Goal: Information Seeking & Learning: Learn about a topic

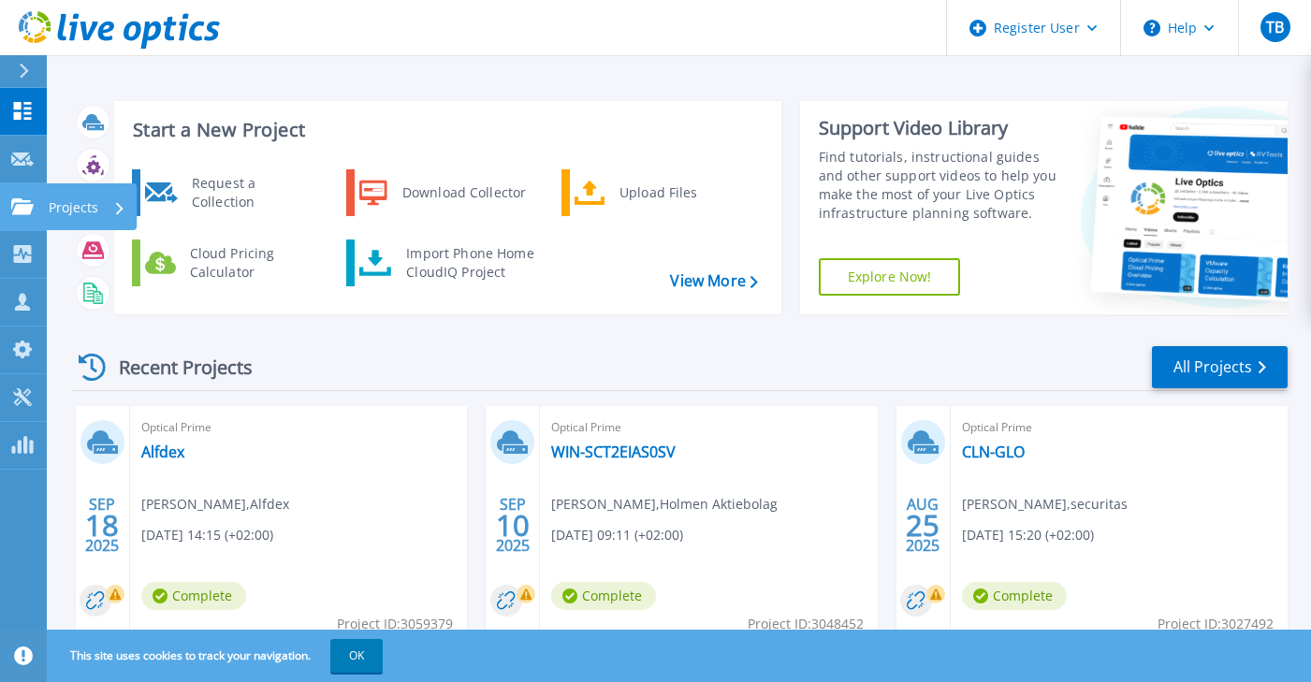
click at [88, 205] on p "Projects" at bounding box center [74, 207] width 50 height 49
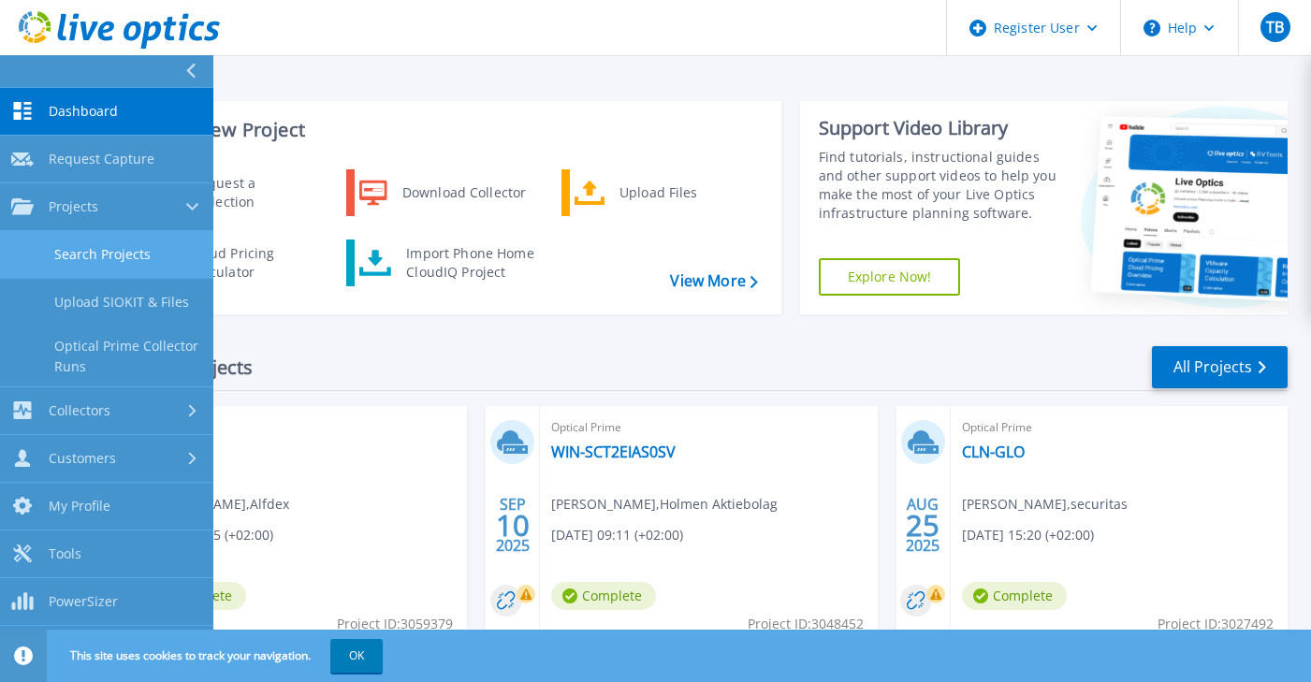
click at [148, 260] on link "Search Projects" at bounding box center [106, 255] width 213 height 48
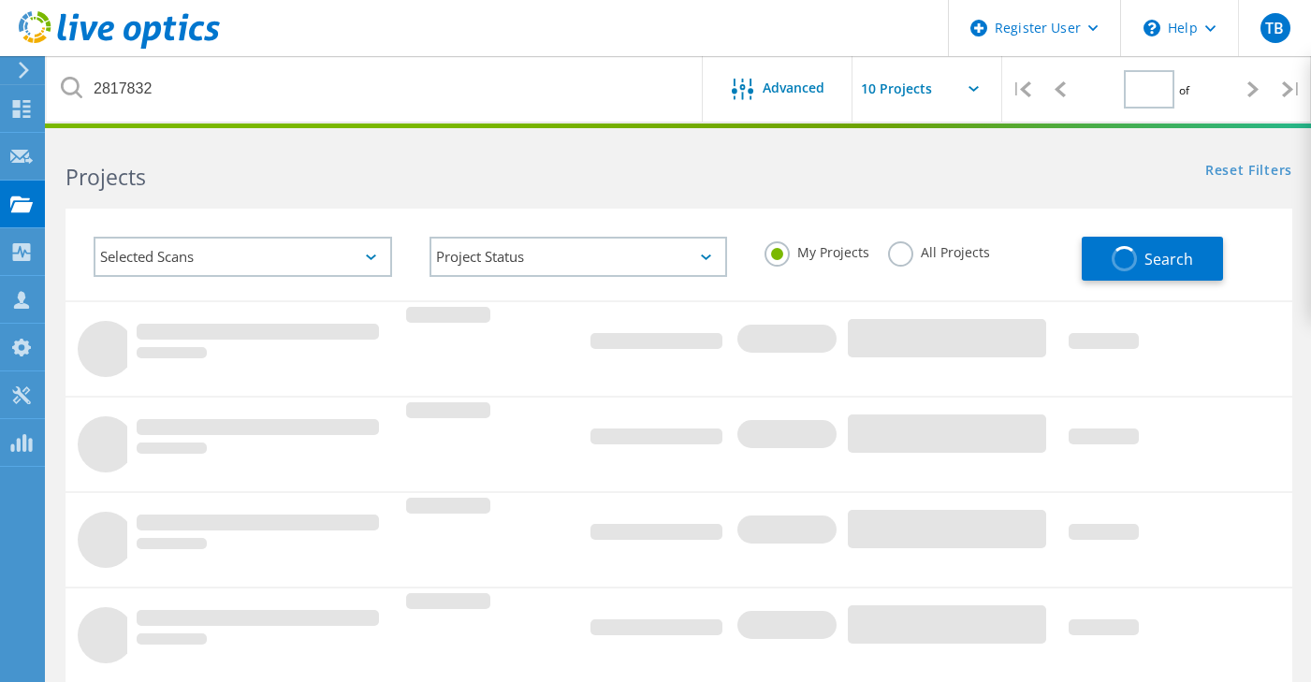
type input "1"
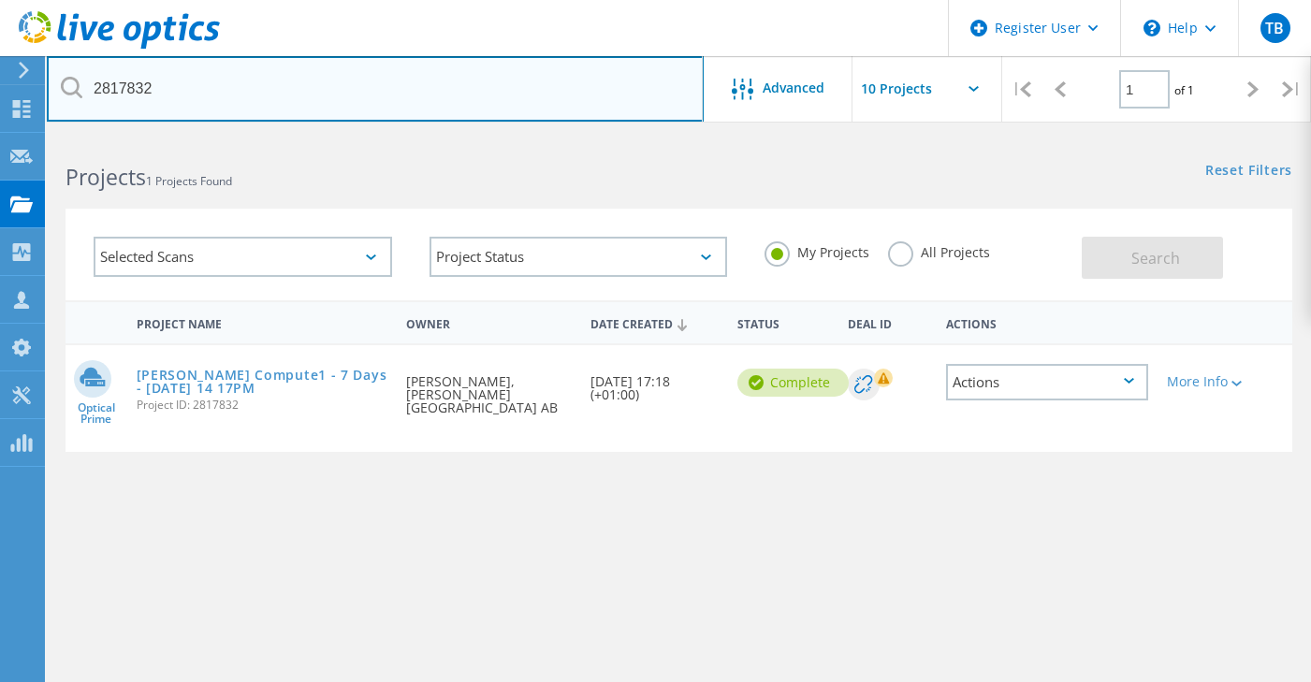
drag, startPoint x: 205, startPoint y: 84, endPoint x: -16, endPoint y: 93, distance: 221.1
click at [0, 93] on html "Register User \n Help Explore Helpful Articles Contact Support TB Dell User Tob…" at bounding box center [655, 431] width 1311 height 862
type input "[PERSON_NAME]"
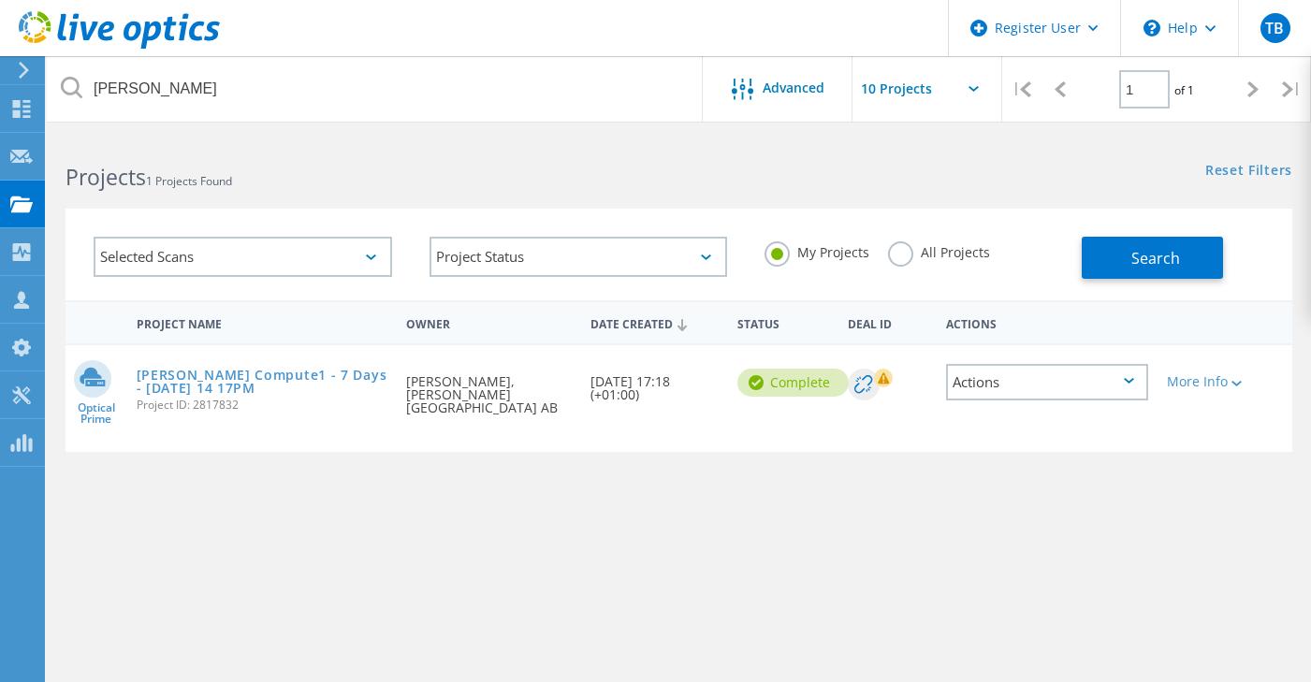
click at [898, 250] on label "All Projects" at bounding box center [939, 251] width 102 height 18
click at [0, 0] on input "All Projects" at bounding box center [0, 0] width 0 height 0
click at [1137, 258] on span "Search" at bounding box center [1156, 258] width 49 height 21
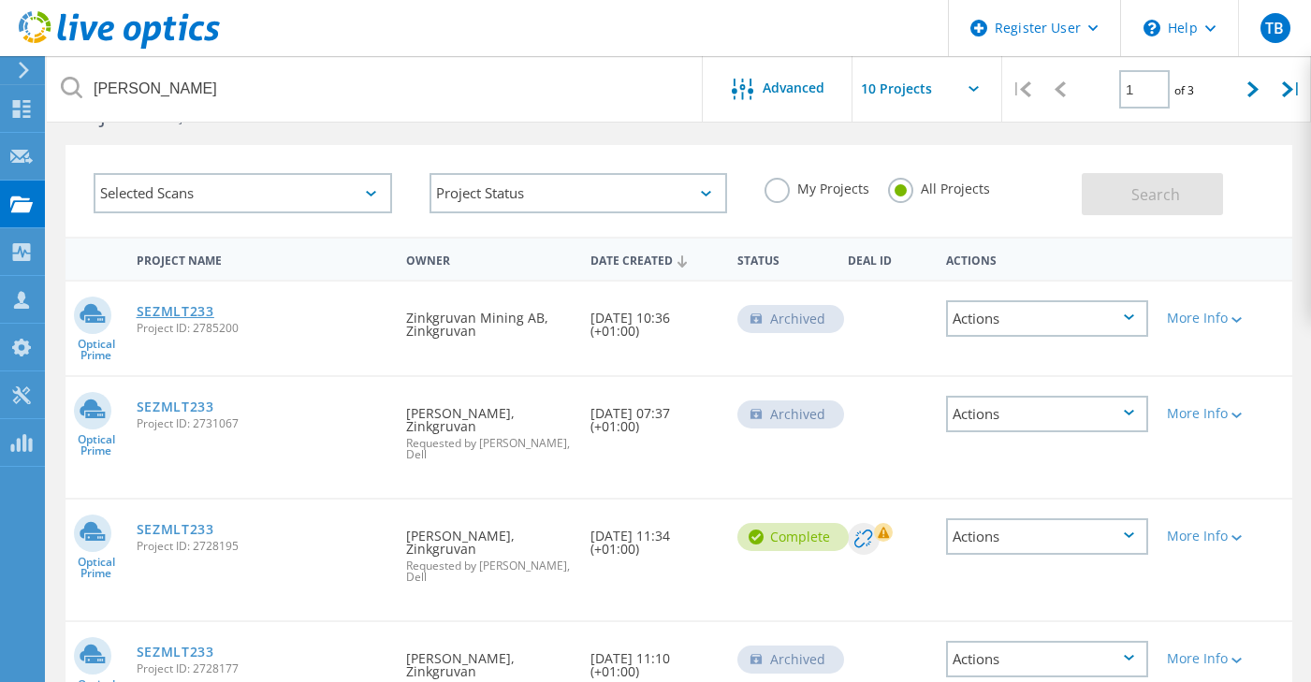
scroll to position [94, 0]
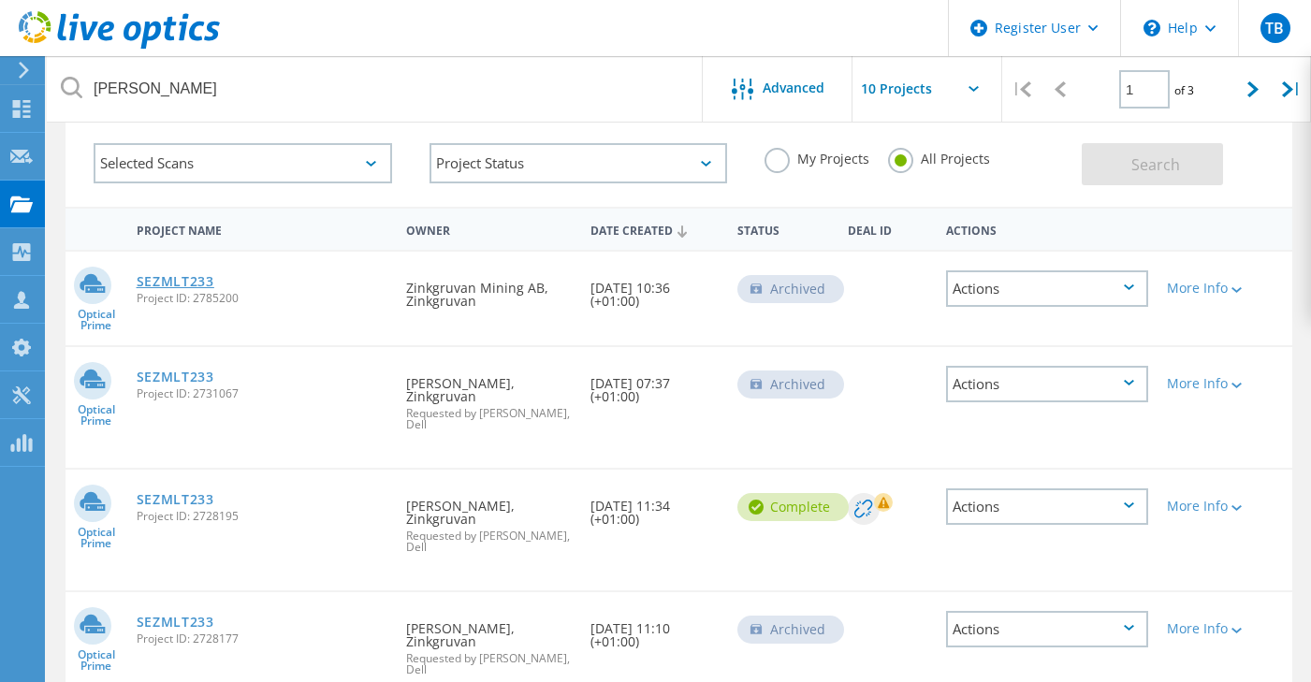
click at [181, 286] on link "SEZMLT233" at bounding box center [176, 281] width 78 height 13
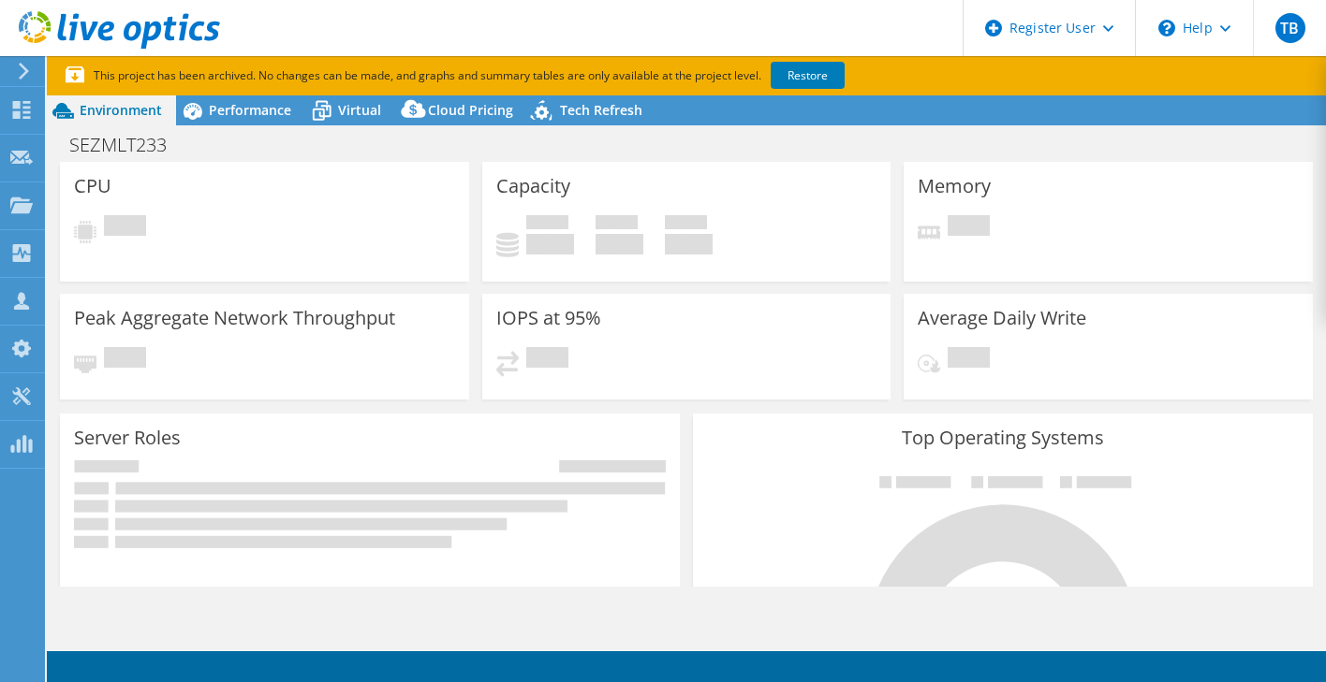
select select "USD"
select select "EULondon"
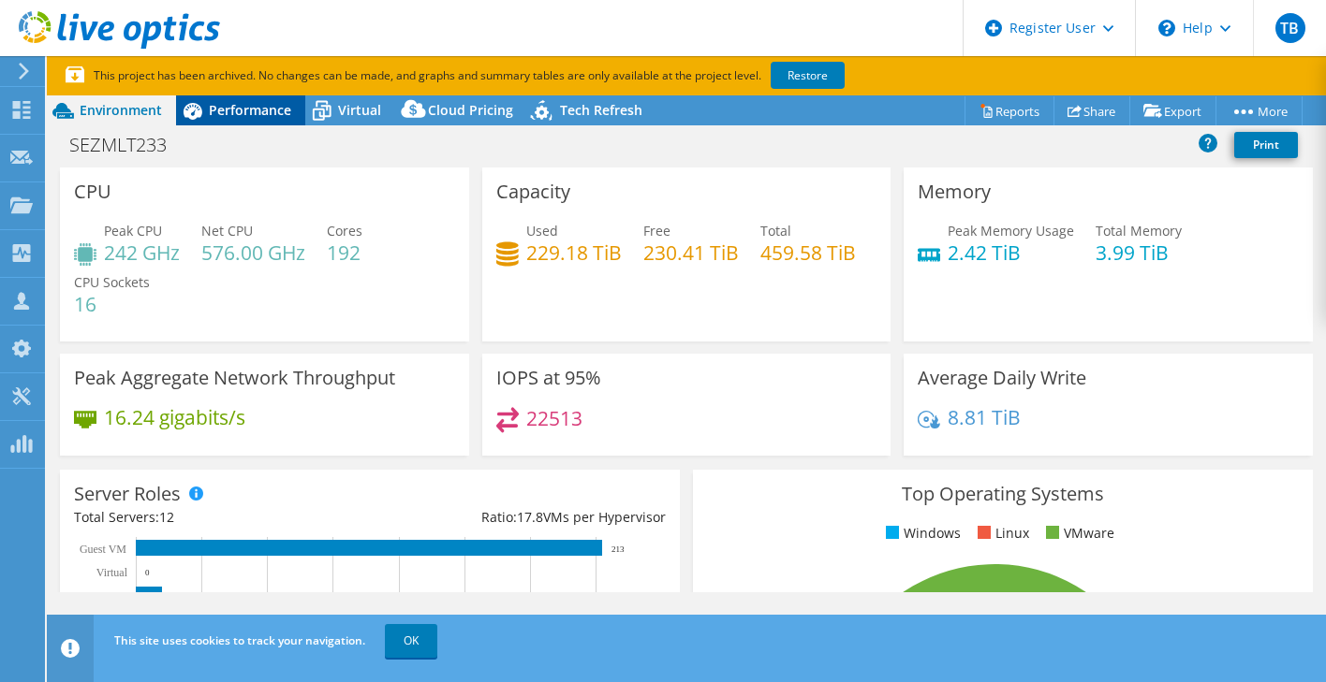
click at [272, 106] on span "Performance" at bounding box center [250, 110] width 82 height 18
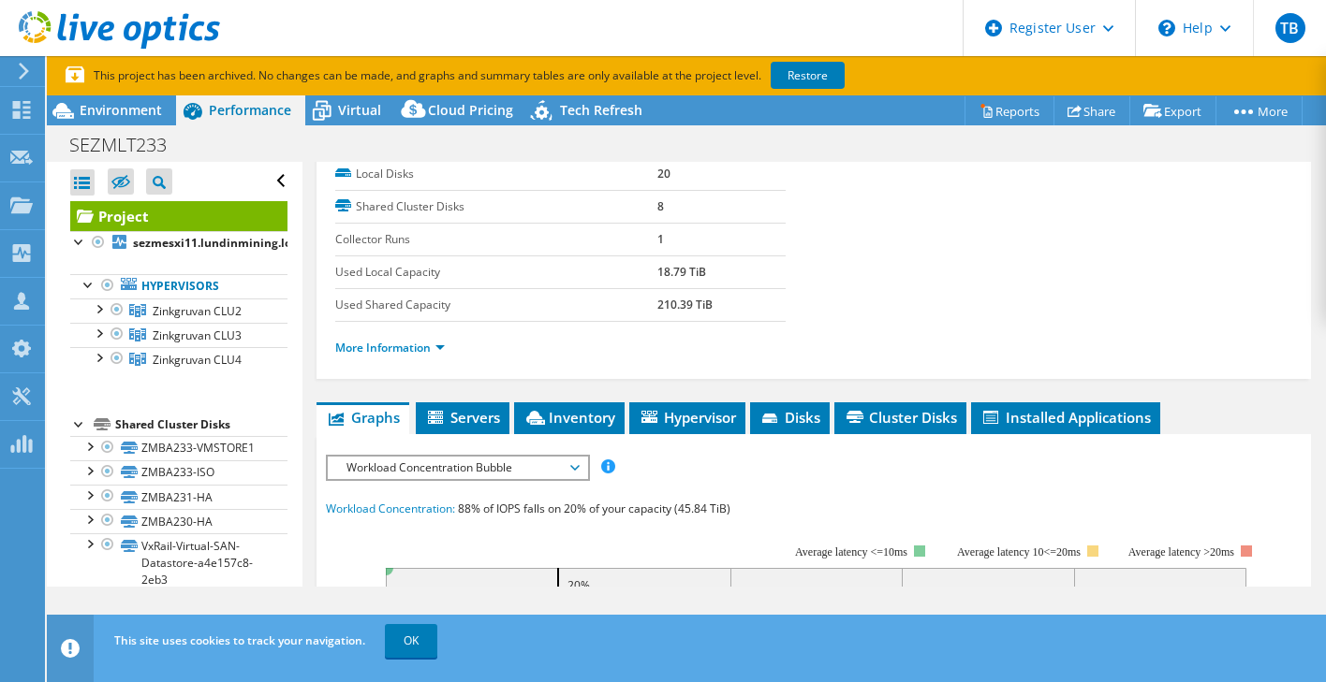
scroll to position [258, 0]
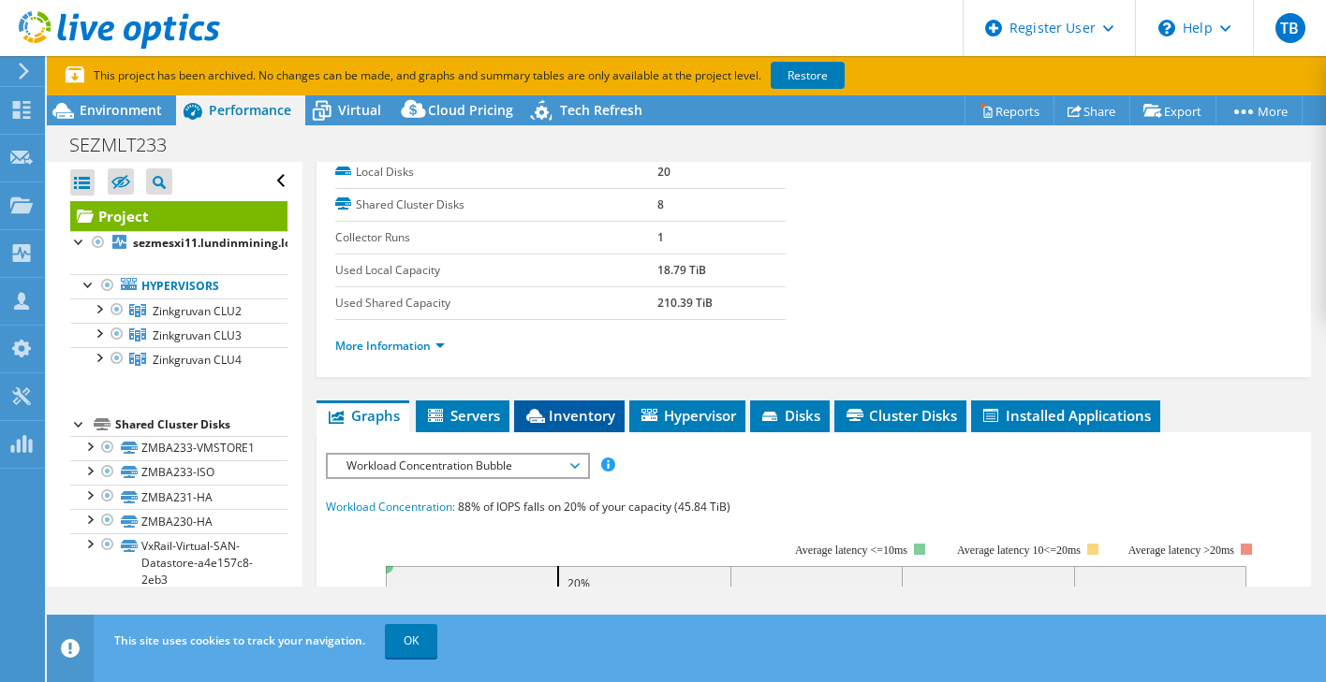
click at [593, 421] on span "Inventory" at bounding box center [569, 415] width 92 height 19
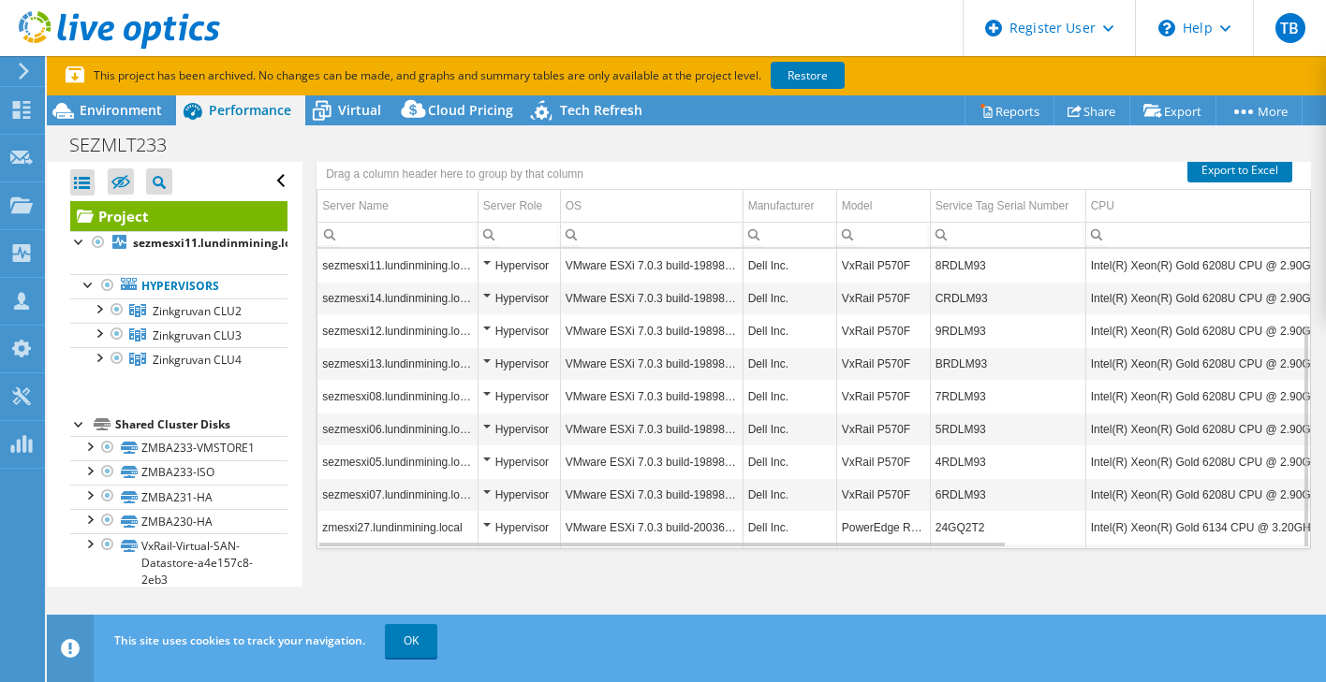
scroll to position [573, 0]
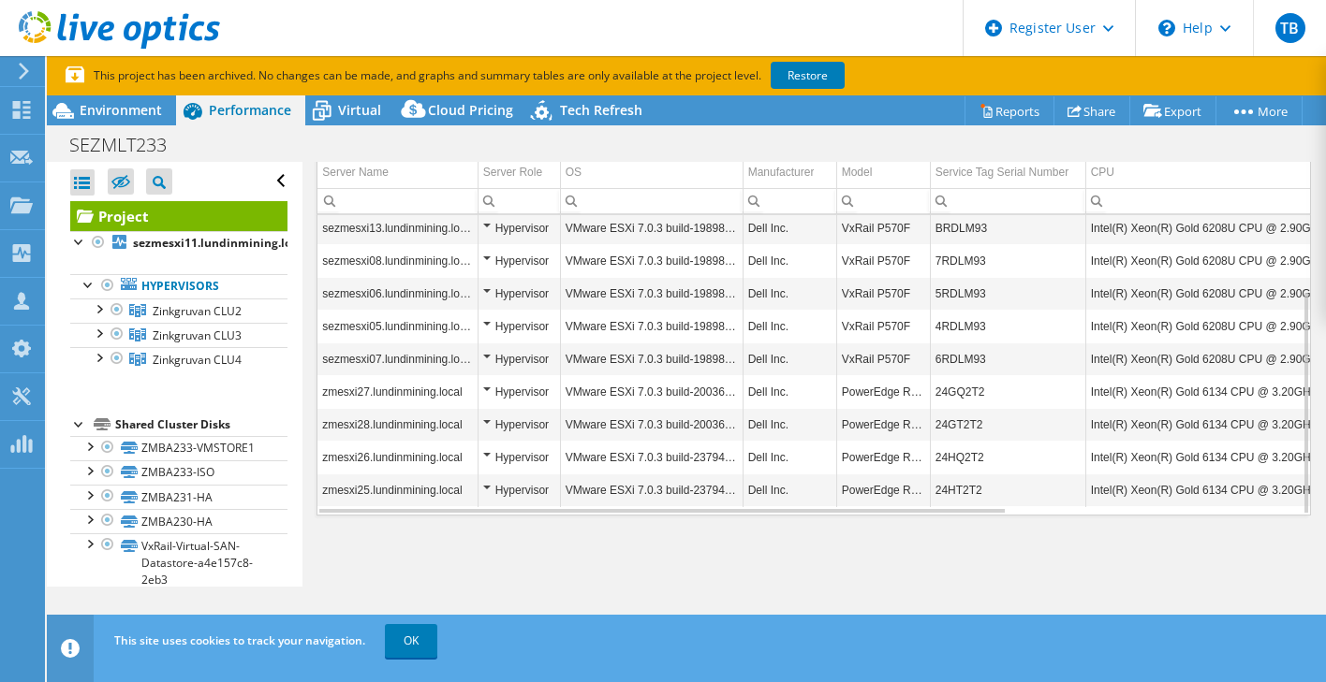
click at [989, 462] on td "24HQ2T2" at bounding box center [1007, 457] width 155 height 33
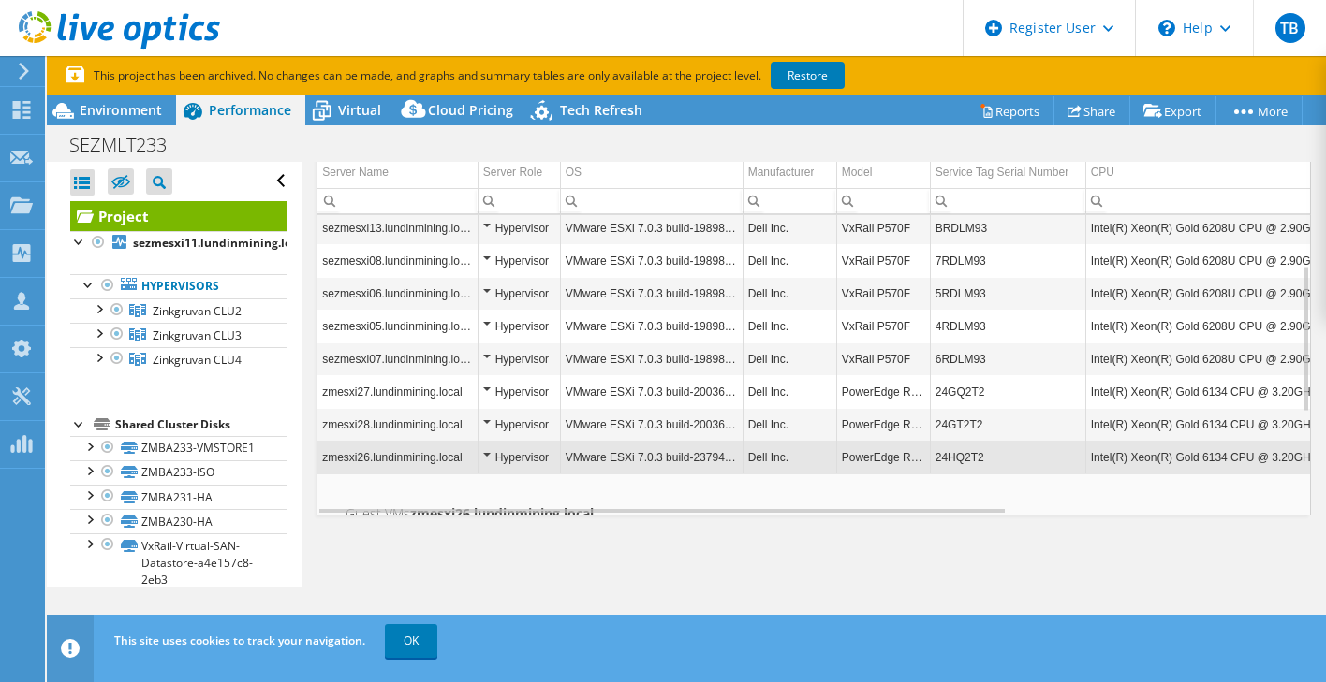
click at [997, 551] on div "Graphs Servers Inventory Hypervisor Disks Cluster Disks Installed Applications …" at bounding box center [813, 320] width 994 height 468
click at [1297, 380] on div "Data grid" at bounding box center [1302, 338] width 10 height 143
click at [1040, 528] on div "Graphs Servers Inventory Hypervisor Disks Cluster Disks Installed Applications …" at bounding box center [813, 320] width 994 height 468
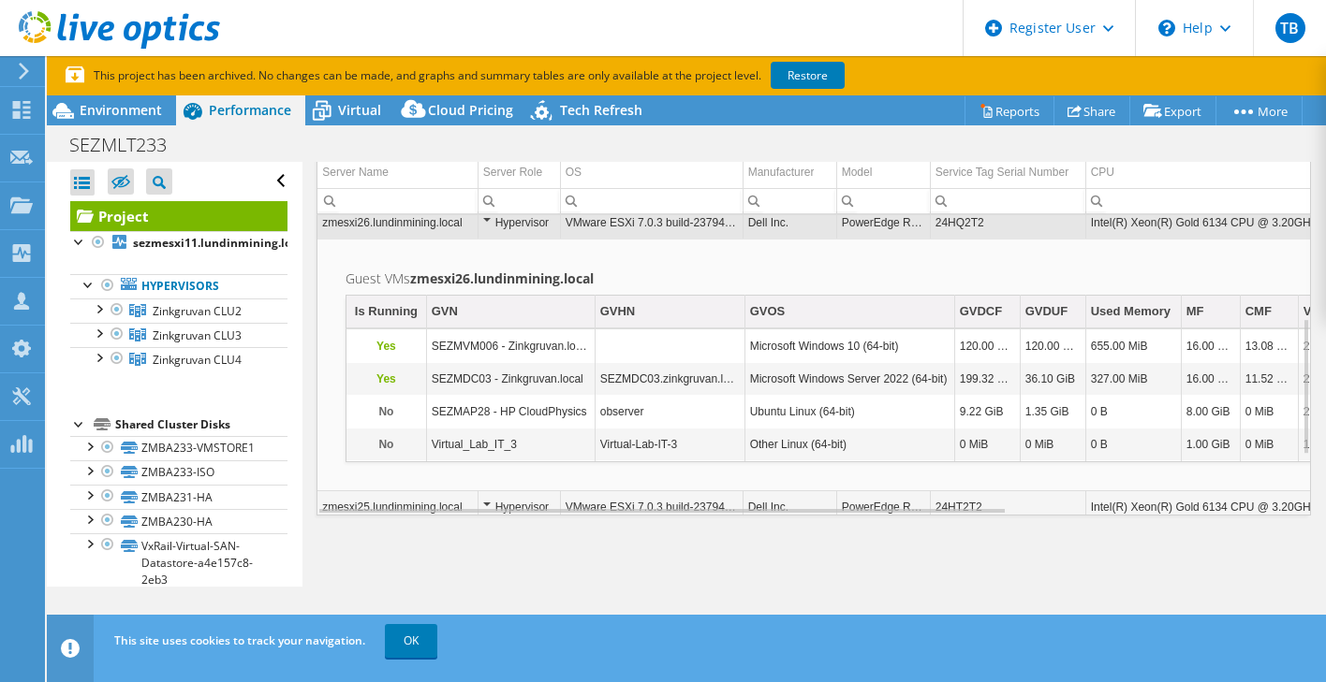
scroll to position [479, 0]
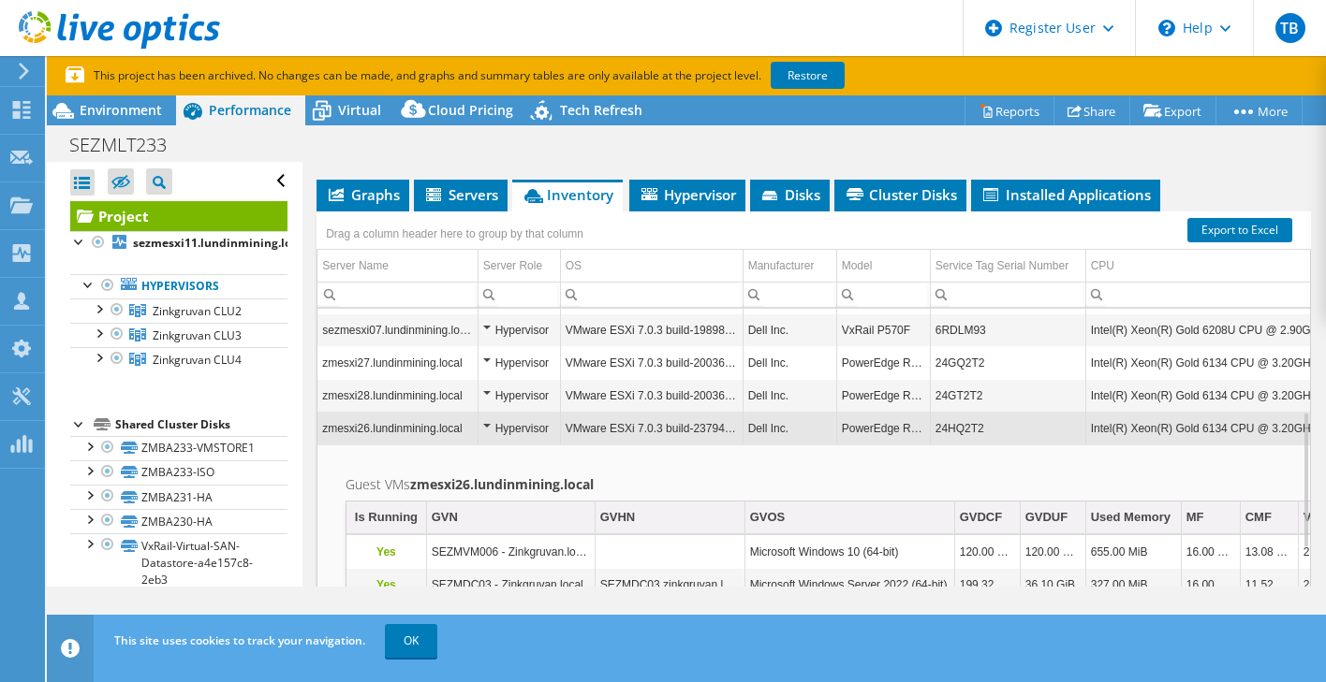
click at [979, 452] on td "Guest VMs zmesxi26.lundinmining.local Is Running GVN GVHN GVOS GVDCF GVDUF Used…" at bounding box center [1011, 571] width 1388 height 253
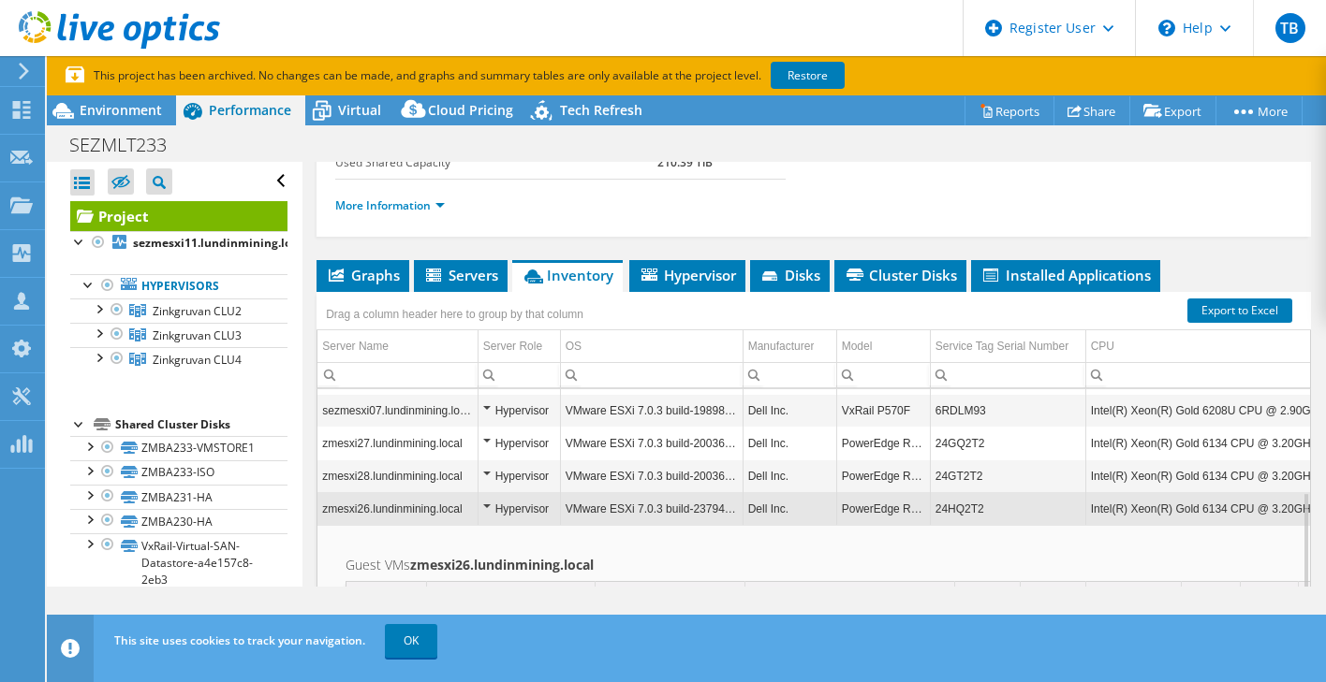
scroll to position [386, 0]
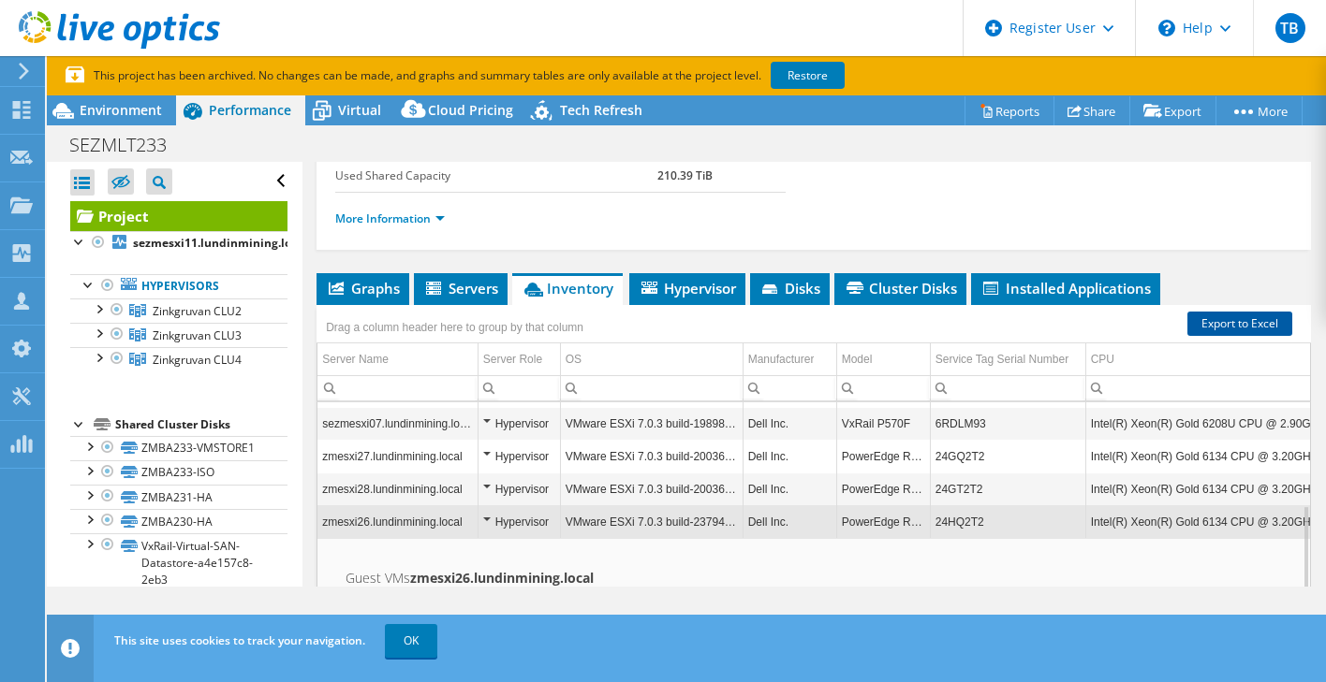
click at [1198, 317] on link "Export to Excel" at bounding box center [1239, 324] width 105 height 24
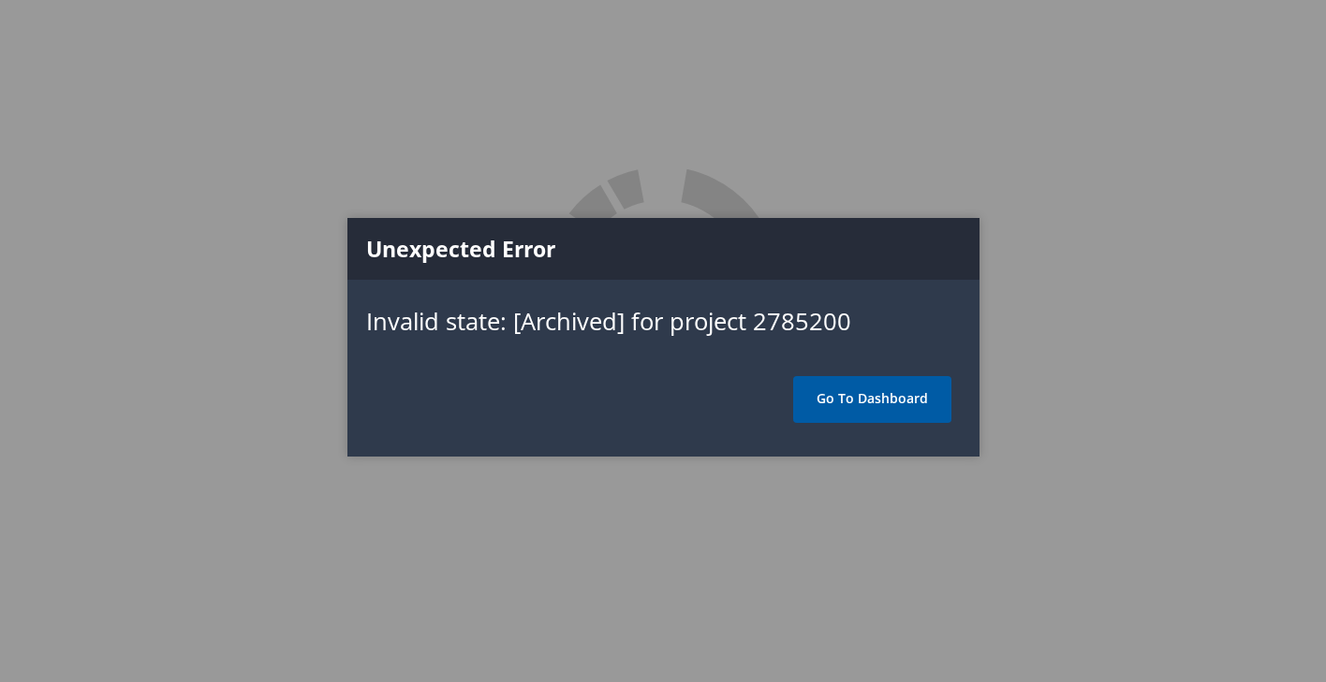
click at [908, 400] on link "Go To Dashboard" at bounding box center [872, 399] width 158 height 47
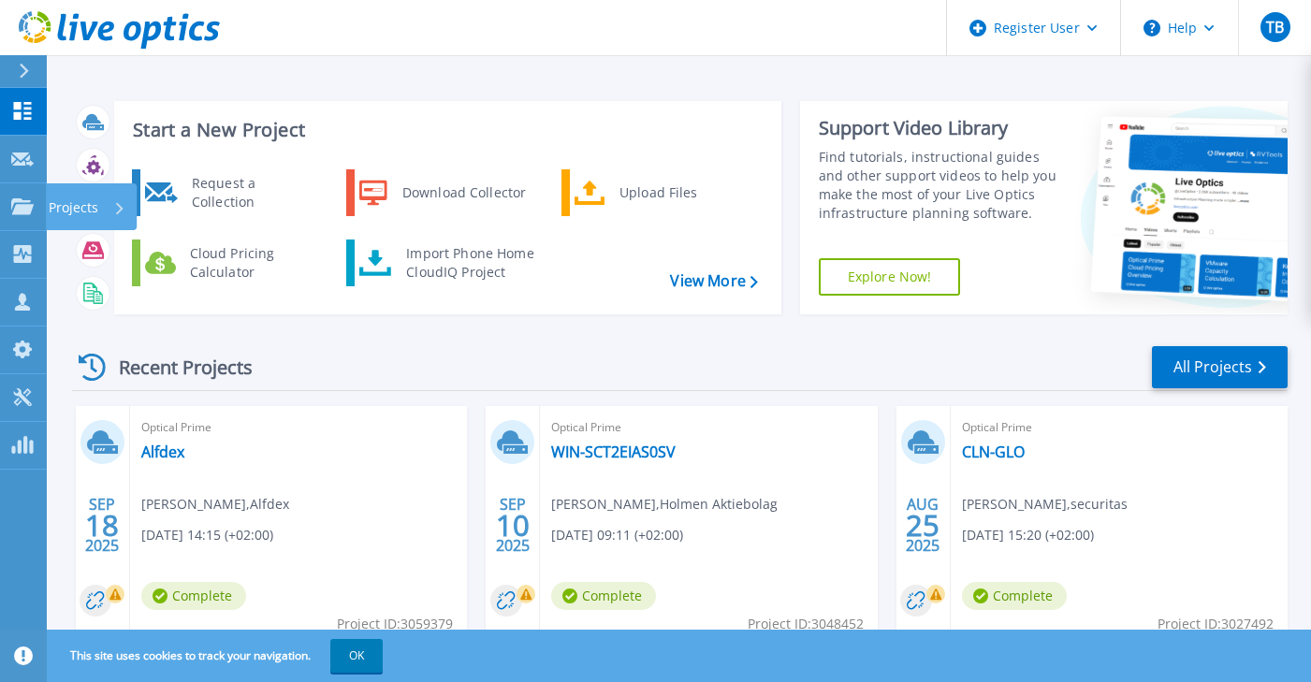
click at [104, 215] on div "Projects" at bounding box center [87, 207] width 77 height 49
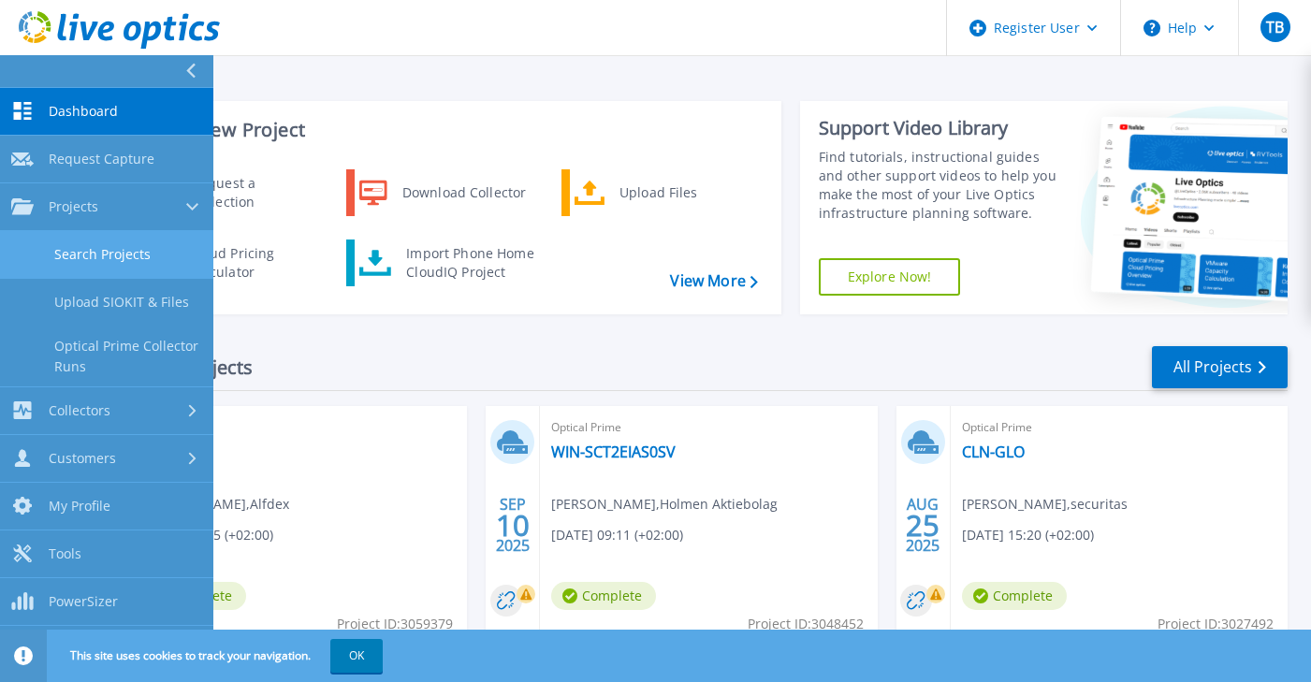
click at [111, 244] on link "Search Projects" at bounding box center [106, 255] width 213 height 48
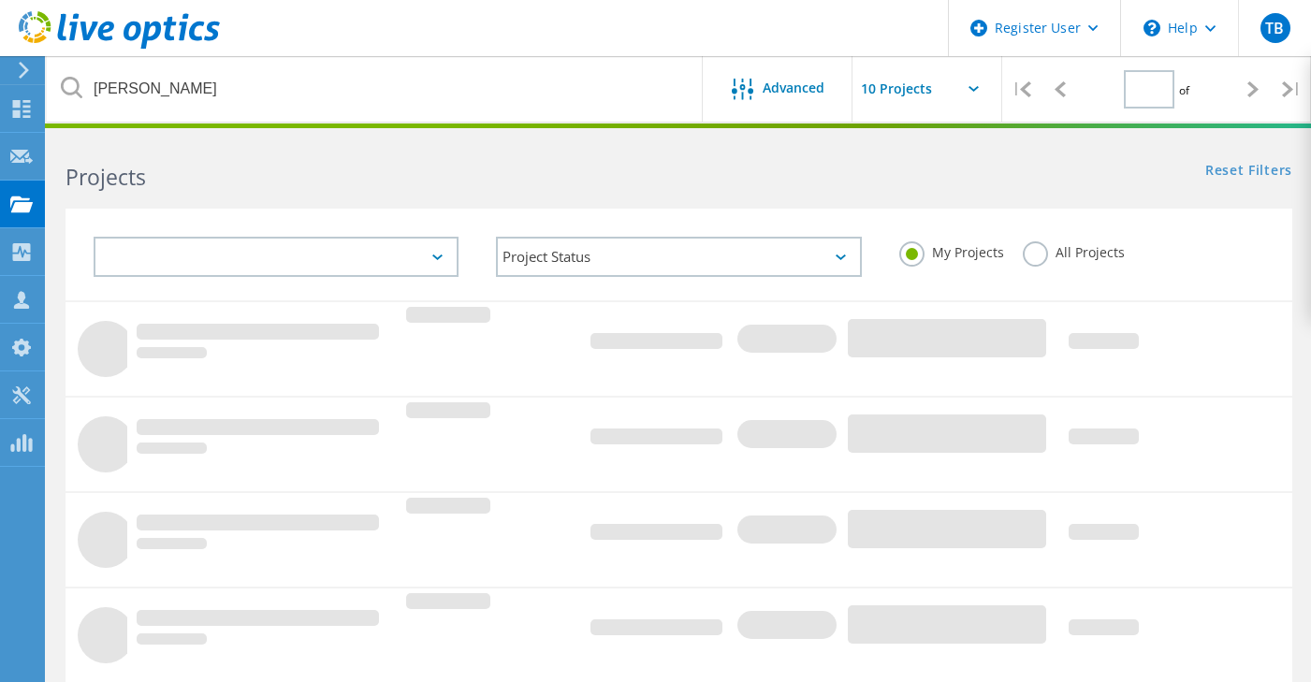
type input "1"
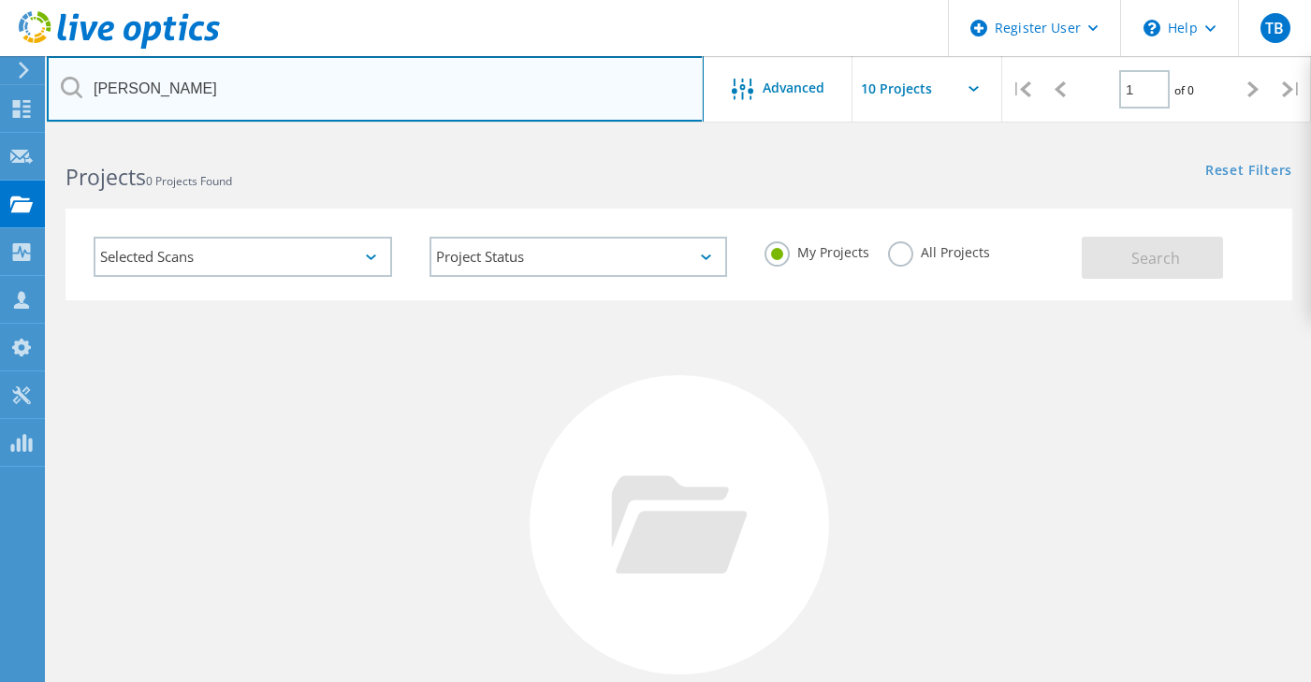
click at [268, 92] on input "[PERSON_NAME]" at bounding box center [375, 89] width 657 height 66
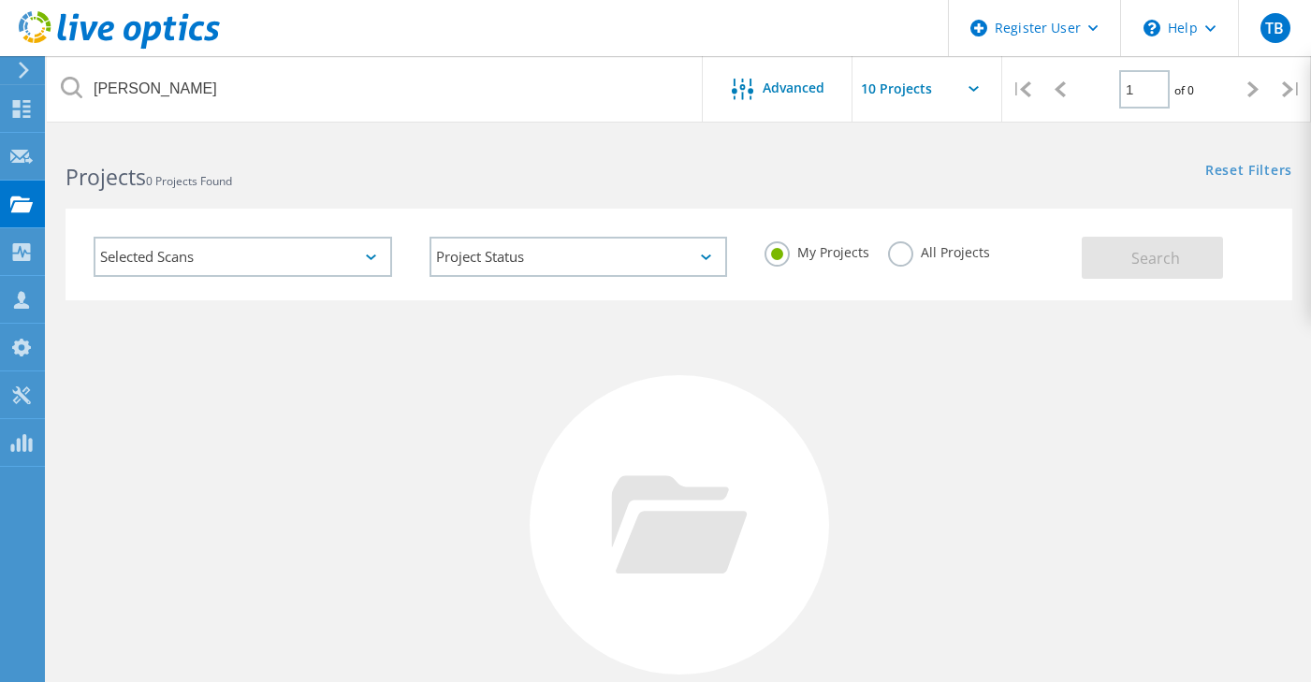
click at [919, 248] on label "All Projects" at bounding box center [939, 251] width 102 height 18
click at [0, 0] on input "All Projects" at bounding box center [0, 0] width 0 height 0
click at [1106, 241] on button "Search" at bounding box center [1152, 258] width 141 height 42
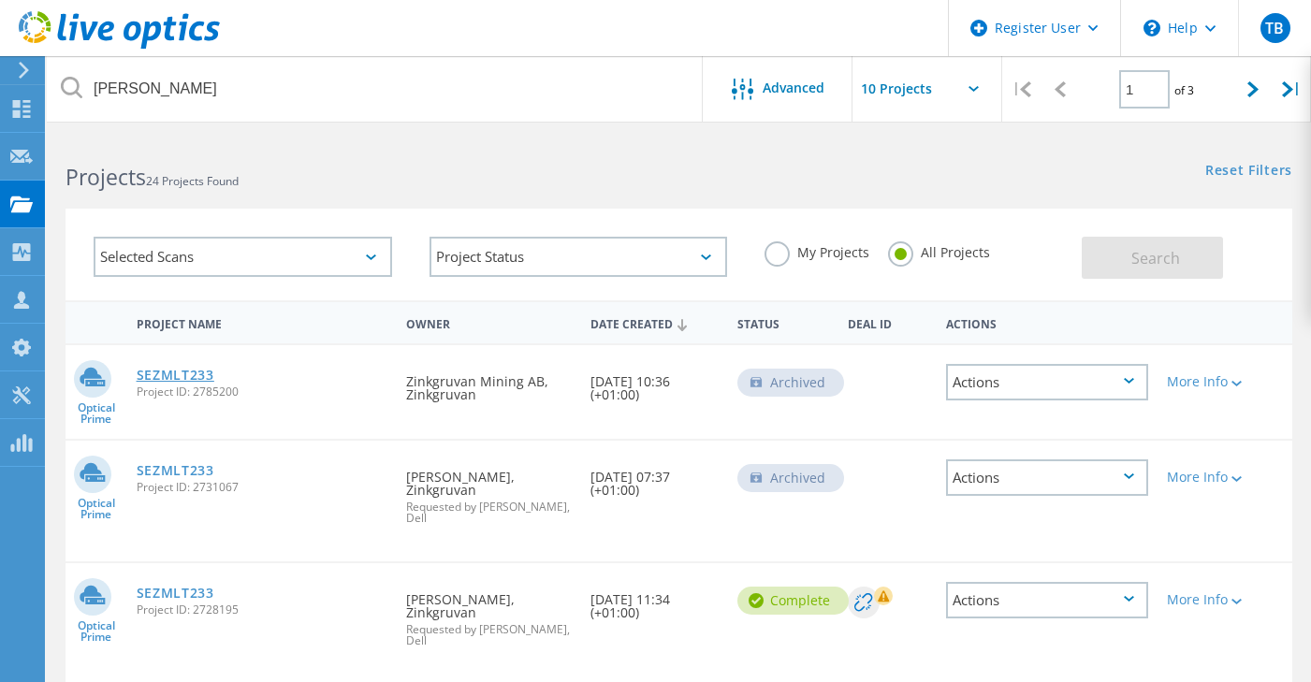
click at [176, 380] on link "SEZMLT233" at bounding box center [176, 375] width 78 height 13
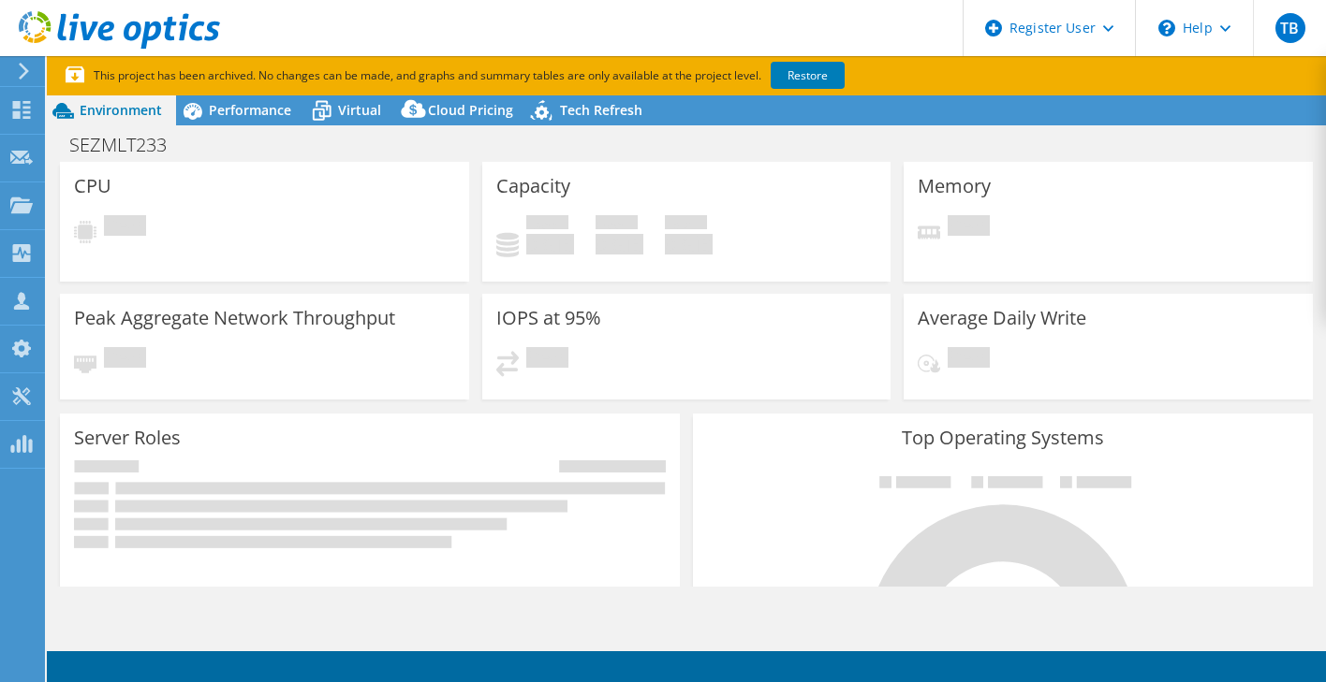
select select "EULondon"
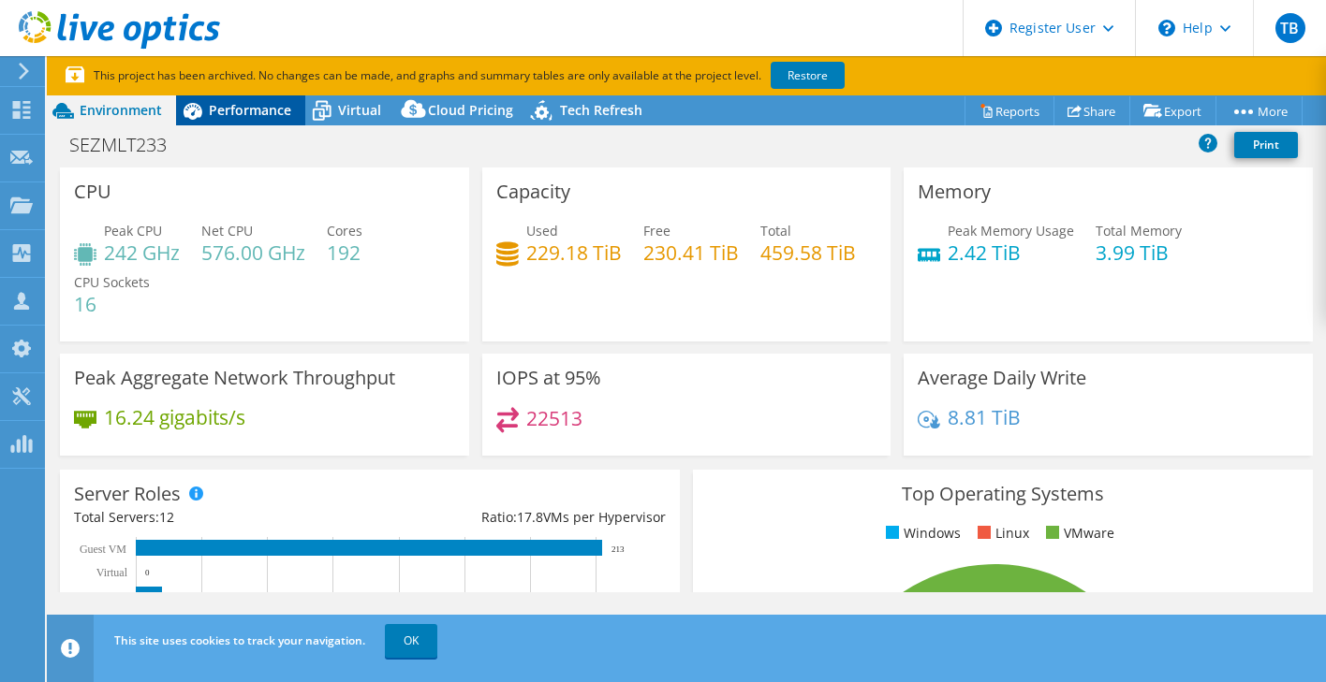
click at [223, 122] on div "Performance" at bounding box center [240, 110] width 129 height 30
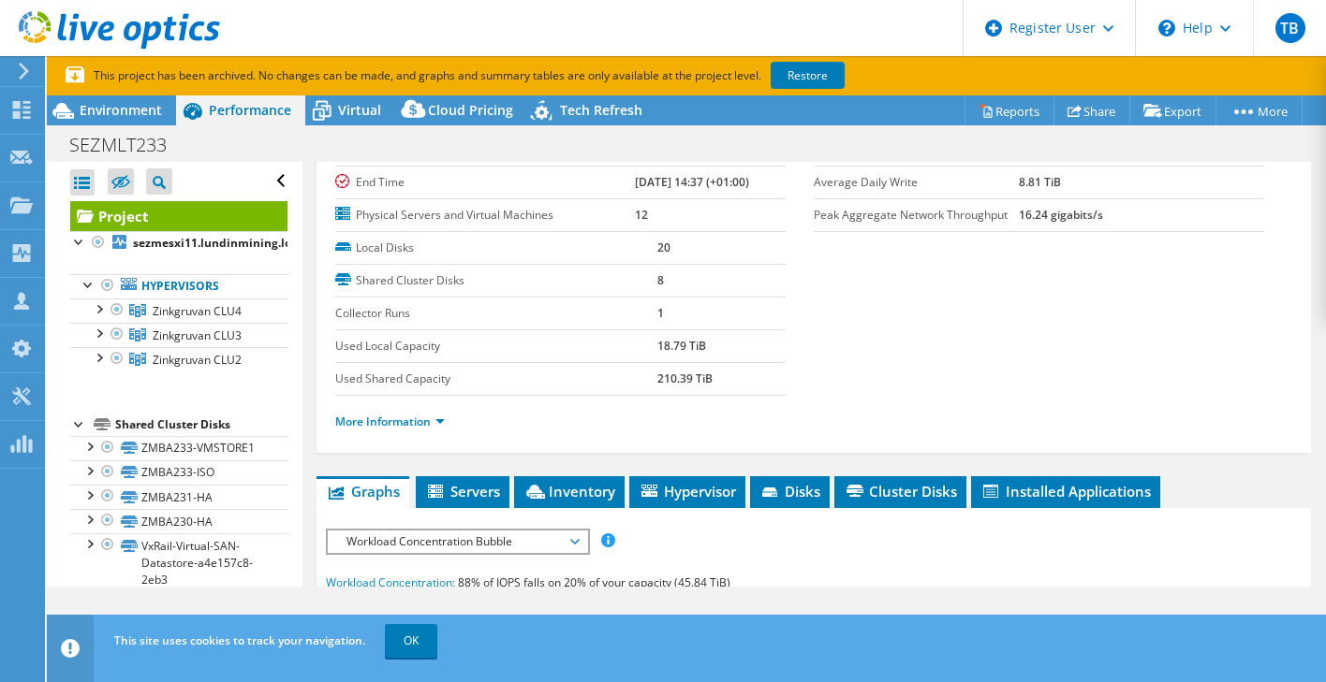
scroll to position [281, 0]
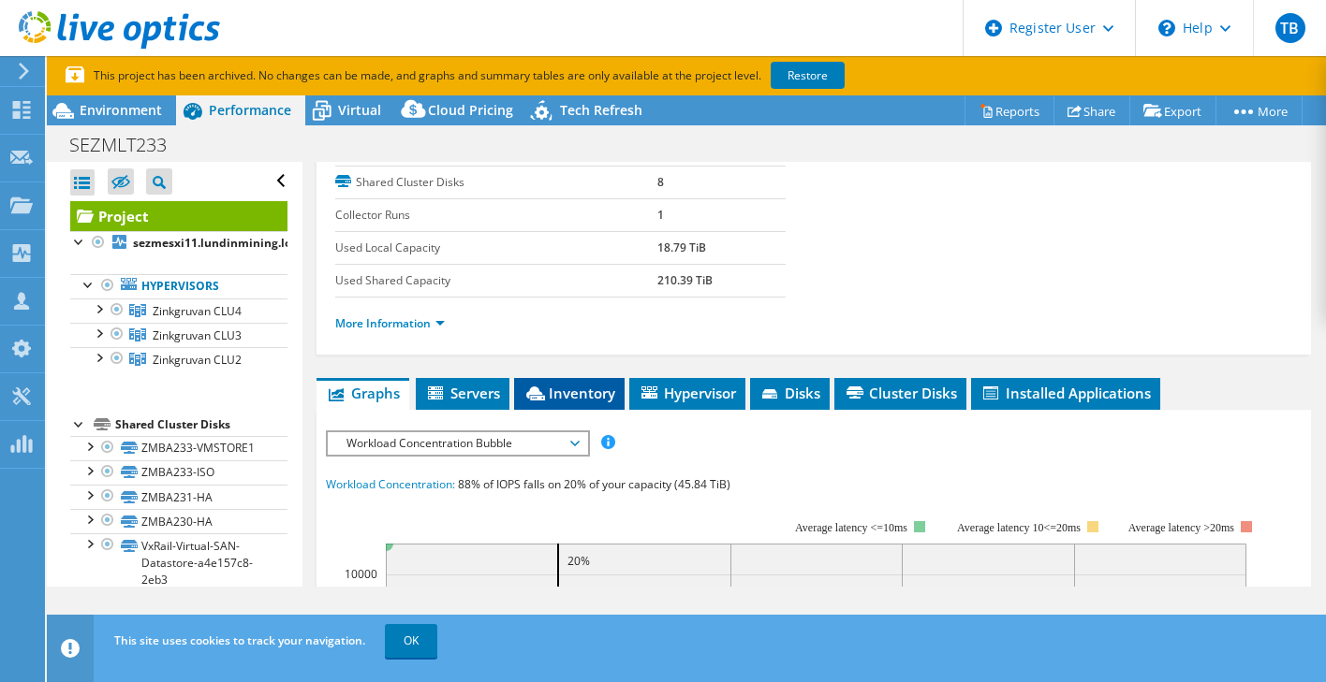
click at [589, 404] on li "Inventory" at bounding box center [569, 394] width 110 height 32
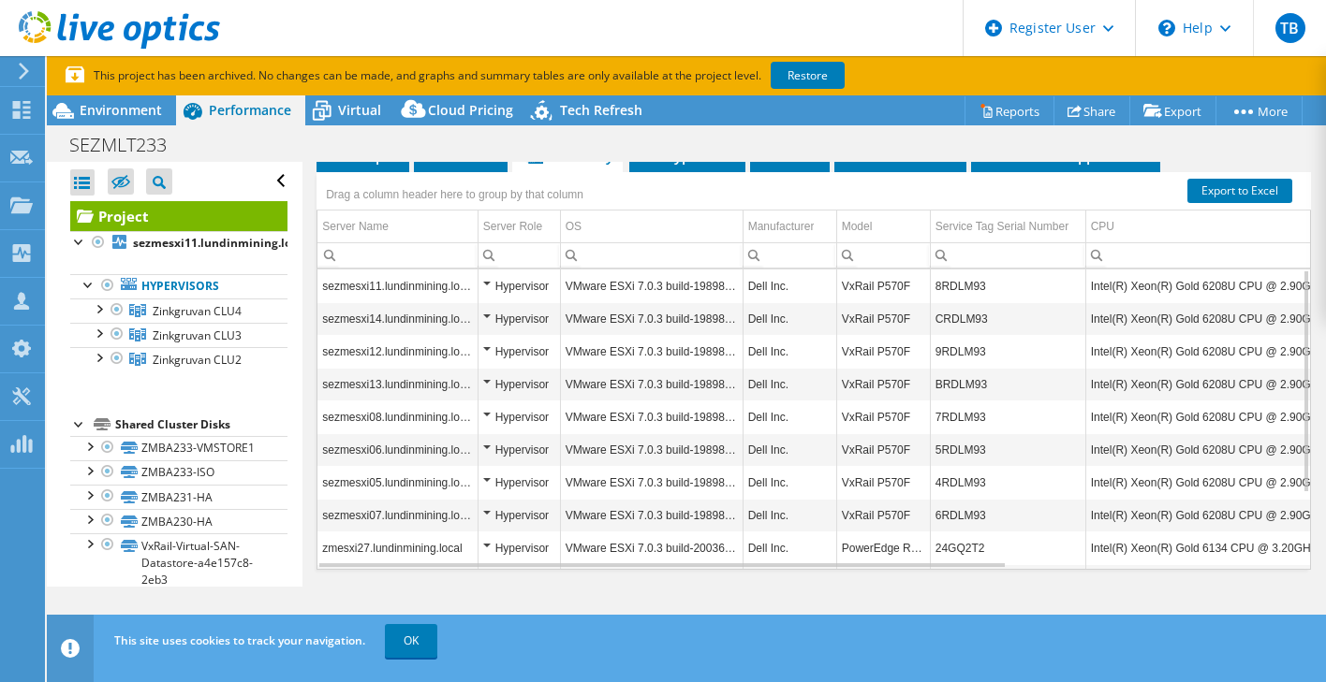
scroll to position [539, 0]
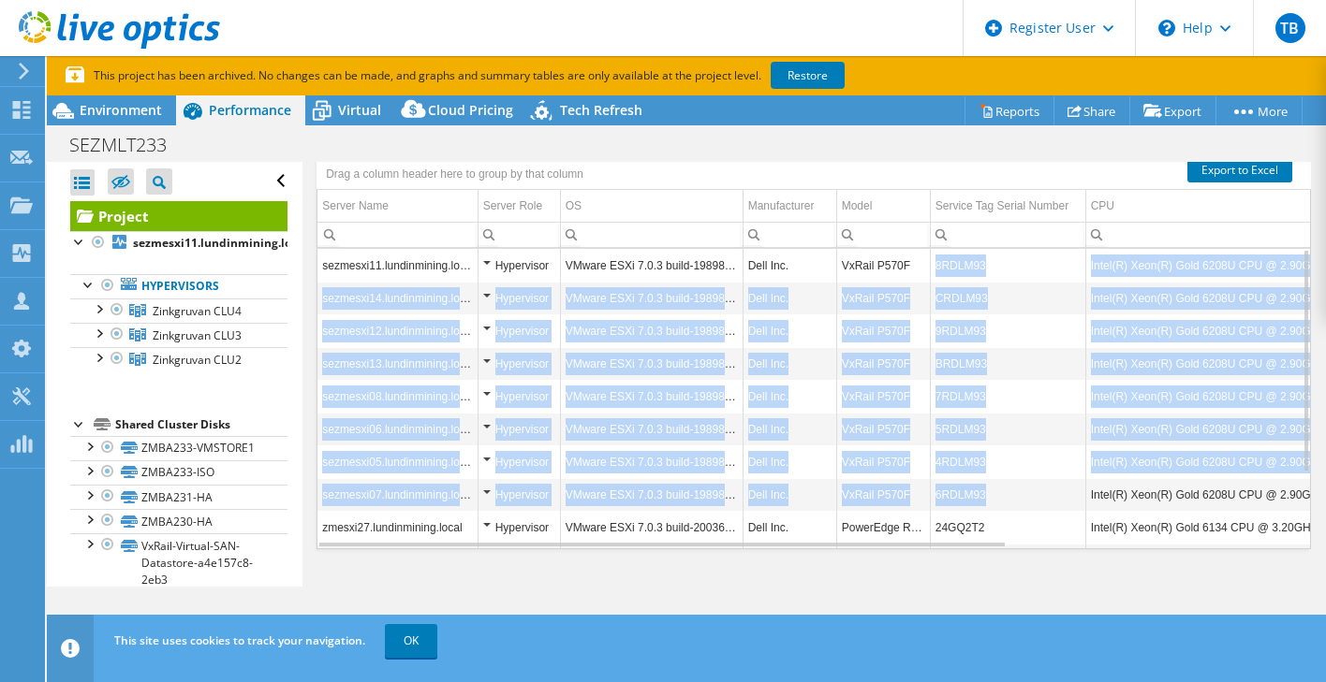
drag, startPoint x: 985, startPoint y: 498, endPoint x: 932, endPoint y: 273, distance: 230.7
click at [932, 273] on tbody "sezmesxi11.lundinmining.local Hypervisor VMware ESXi 7.0.3 build-19898904 Dell …" at bounding box center [1011, 445] width 1388 height 393
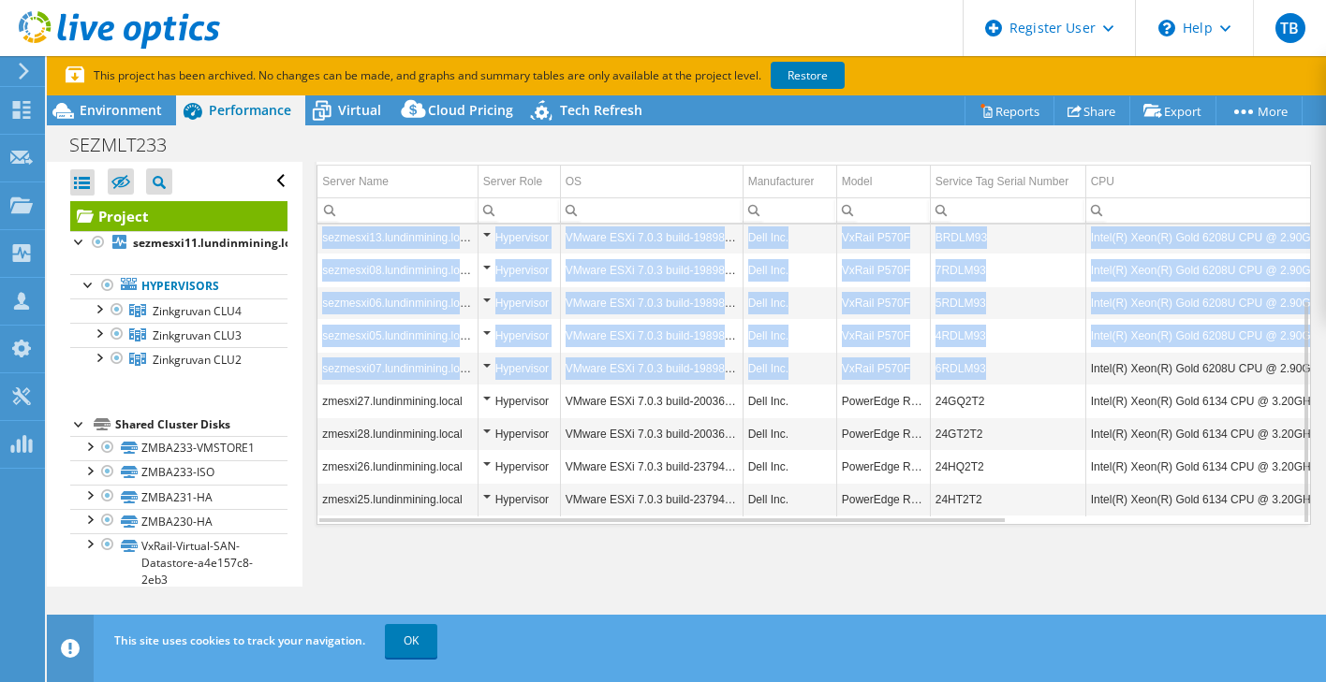
scroll to position [573, 0]
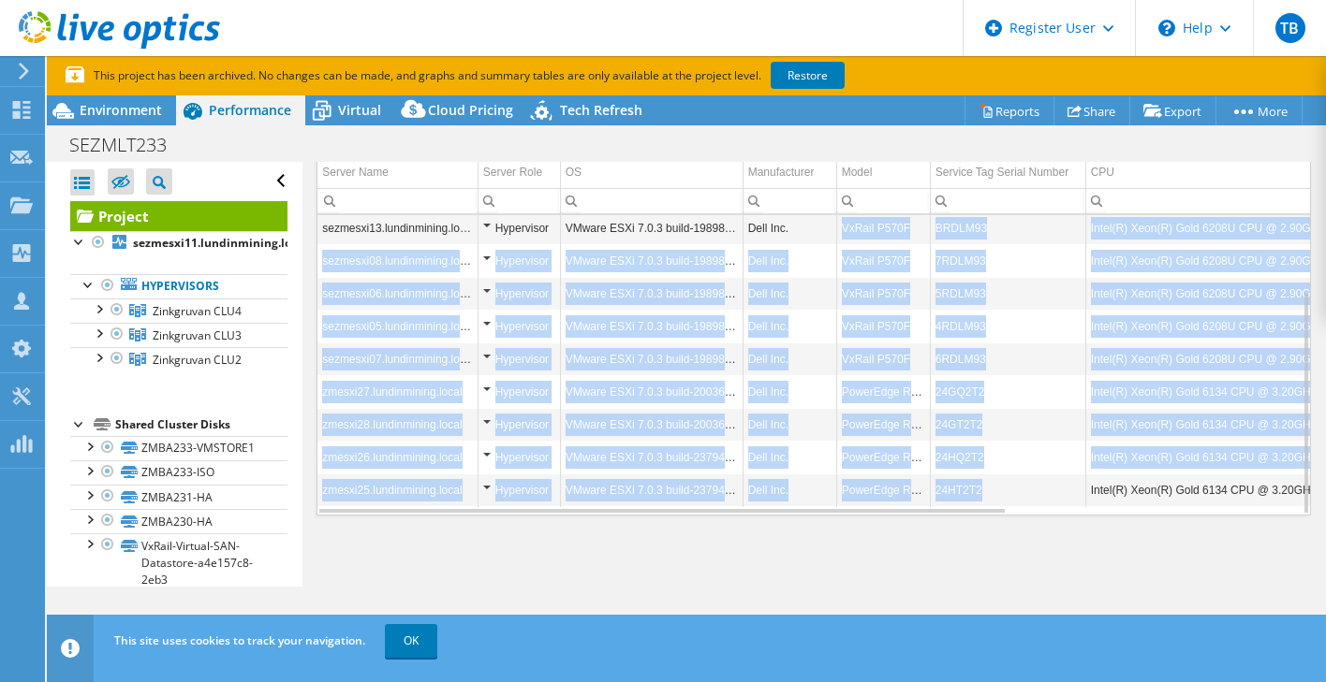
drag, startPoint x: 994, startPoint y: 491, endPoint x: 839, endPoint y: 225, distance: 307.9
click at [839, 225] on tbody "sezmesxi11.lundinmining.local Hypervisor VMware ESXi 7.0.3 build-19898904 Dell …" at bounding box center [1011, 309] width 1388 height 393
copy tbody "VxRail P570F BRDLM93 Intel(R) Xeon(R) Gold 6208U CPU @ 2.90GHz 289 GHz 1 16 25 …"
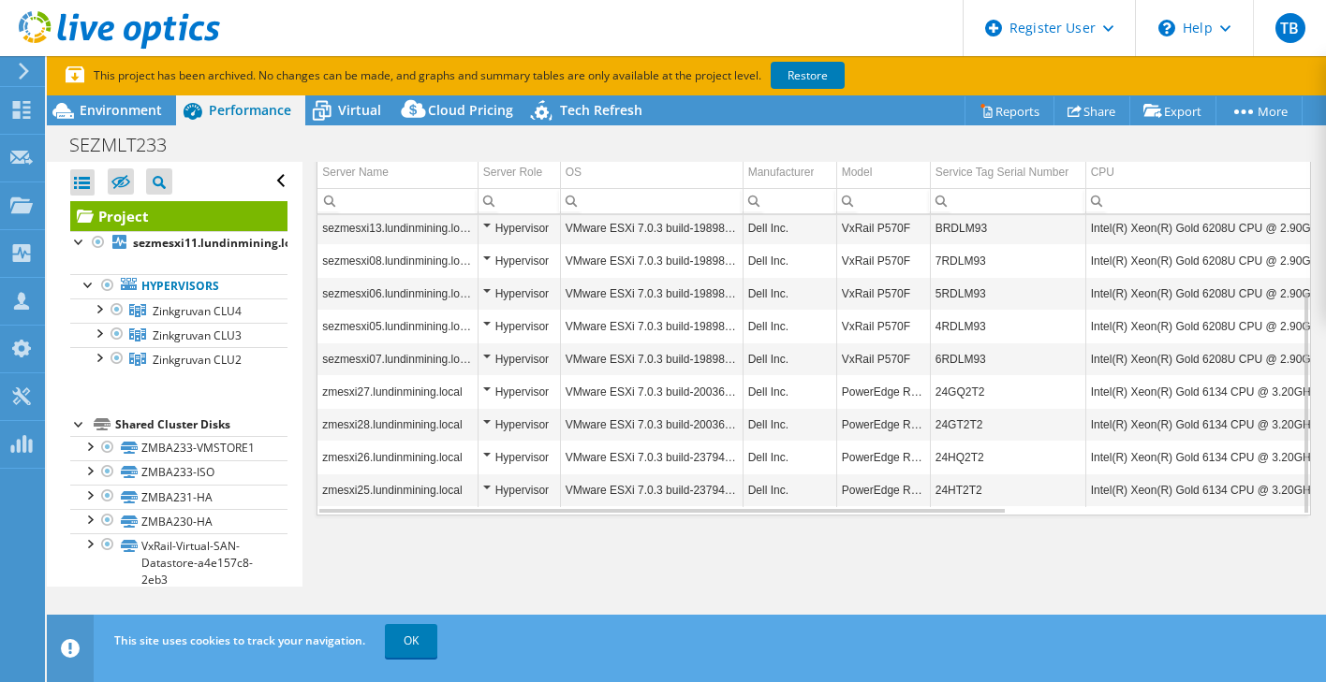
click at [998, 579] on div "Project Details Prepared for: Zinkgruvan Mining AB, [PERSON_NAME][EMAIL_ADDRESS…" at bounding box center [813, 88] width 1022 height 998
click at [935, 229] on td "BRDLM93" at bounding box center [1007, 228] width 155 height 33
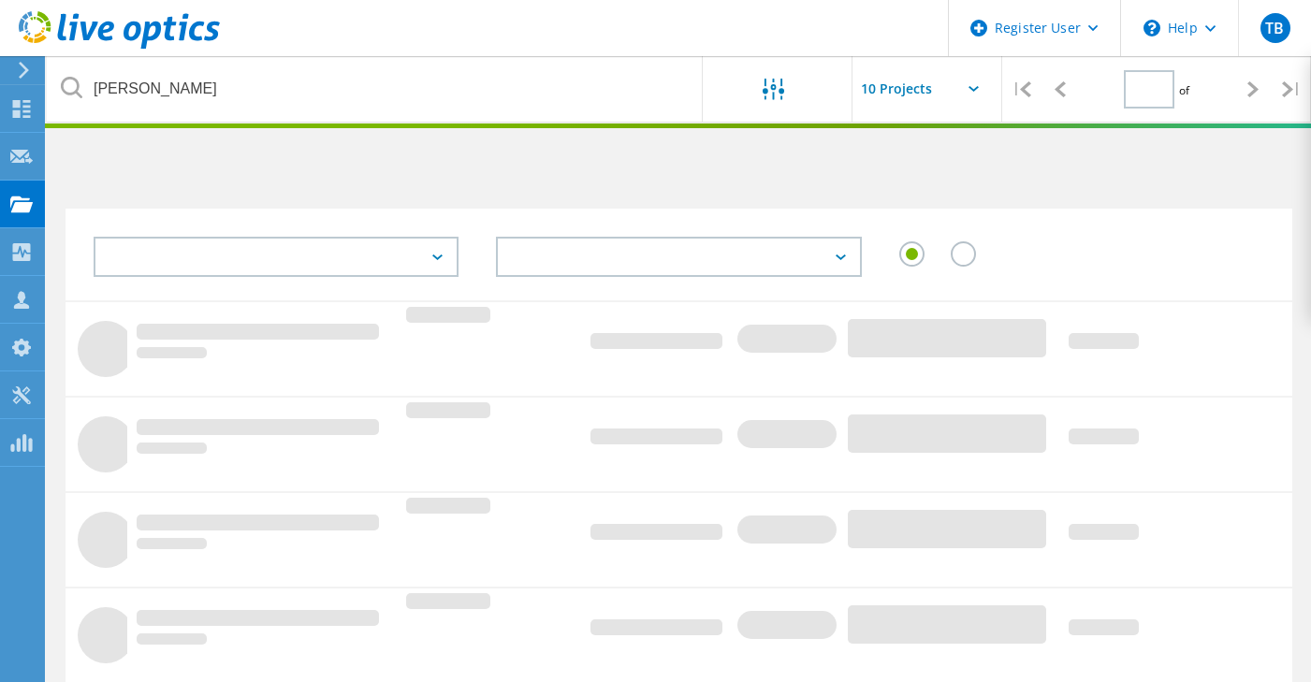
type input "1"
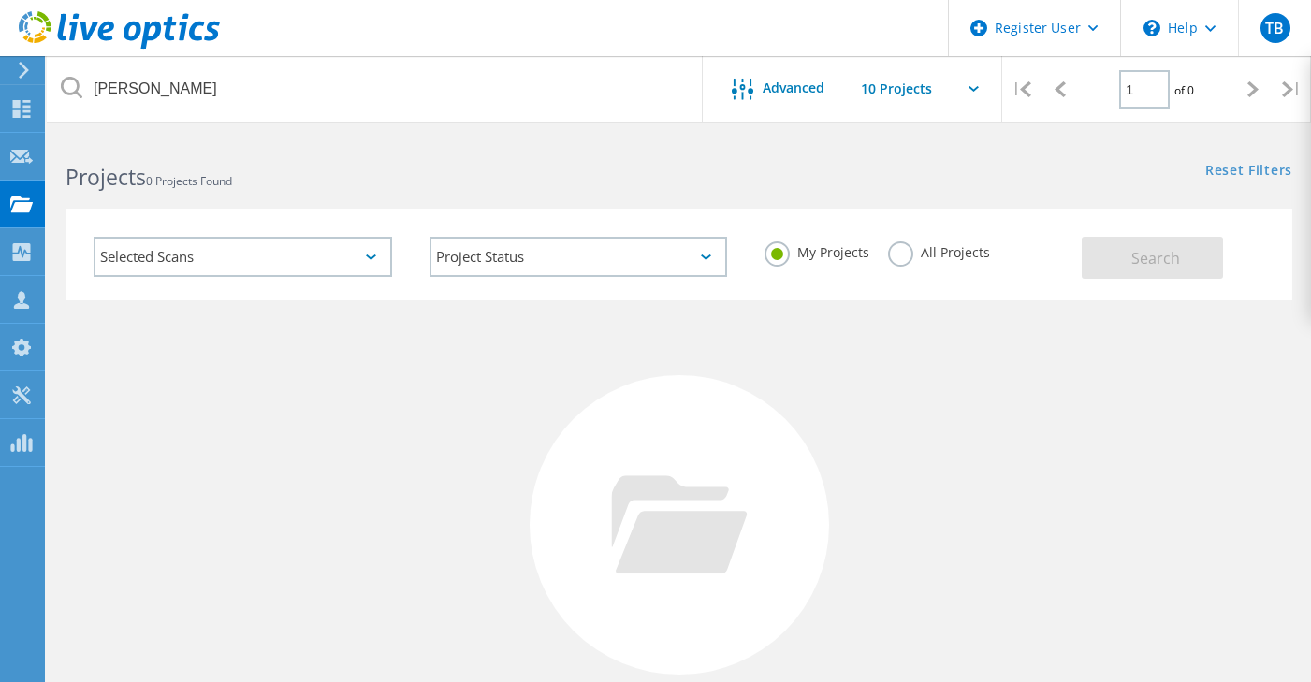
click at [886, 232] on div "My Projects All Projects" at bounding box center [914, 252] width 336 height 69
click at [904, 251] on label "All Projects" at bounding box center [939, 251] width 102 height 18
click at [0, 0] on input "All Projects" at bounding box center [0, 0] width 0 height 0
click at [1144, 256] on span "Search" at bounding box center [1156, 258] width 49 height 21
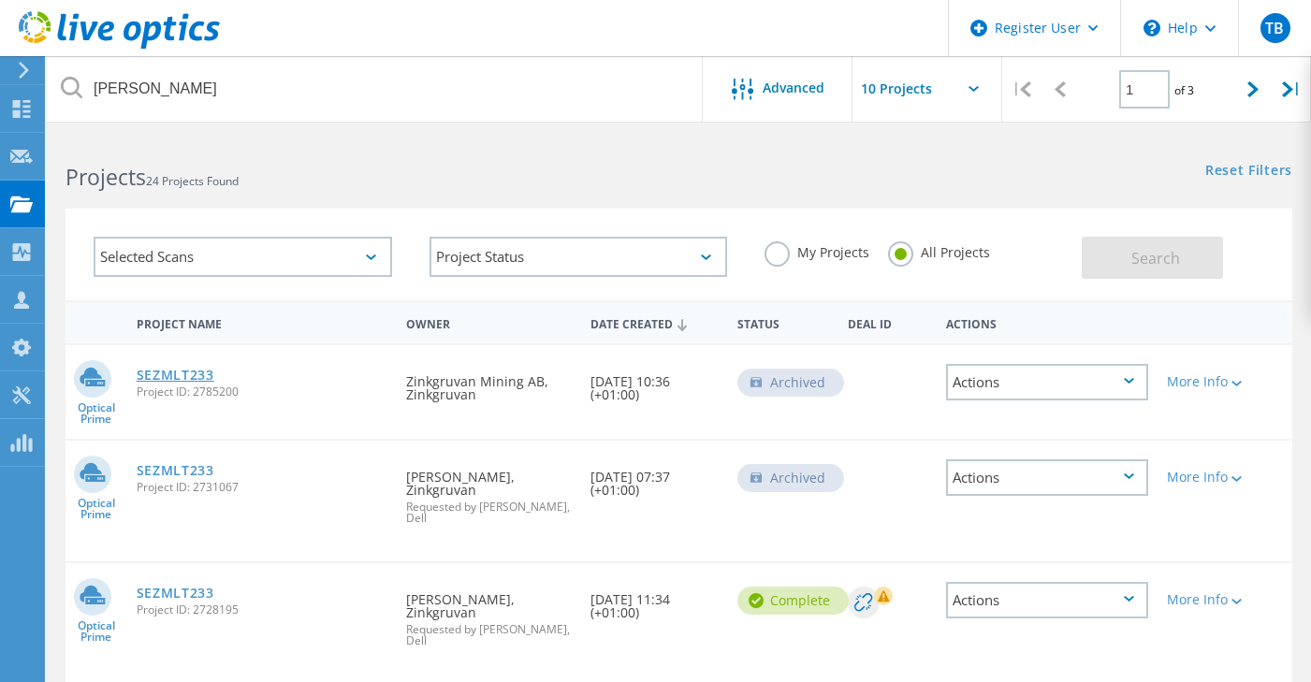
click at [184, 379] on link "SEZMLT233" at bounding box center [176, 375] width 78 height 13
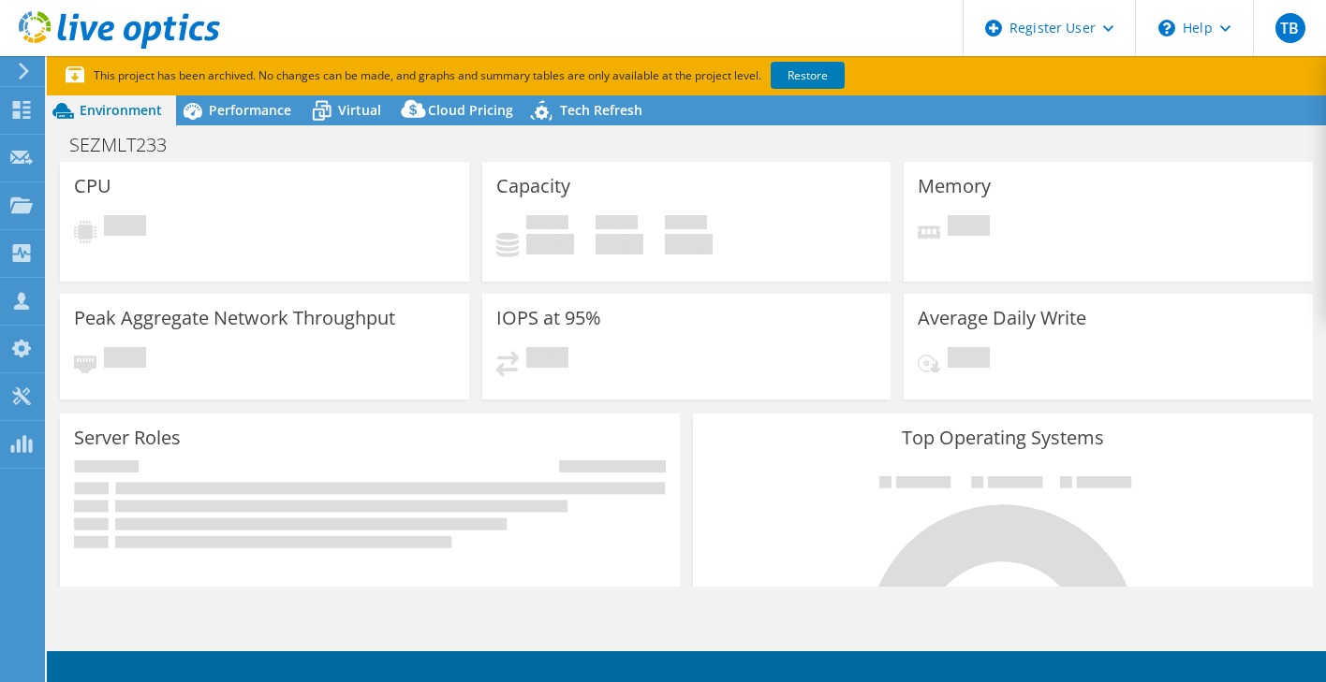
select select "EULondon"
select select "USD"
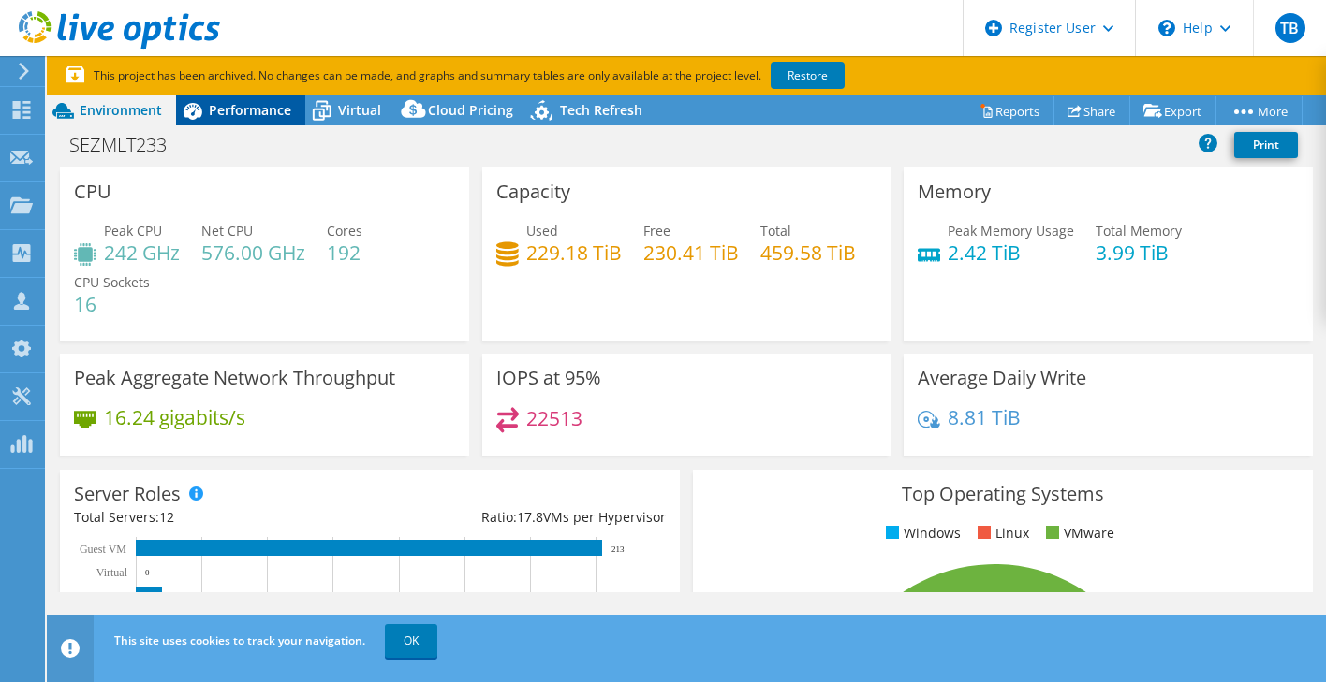
click at [255, 108] on span "Performance" at bounding box center [250, 110] width 82 height 18
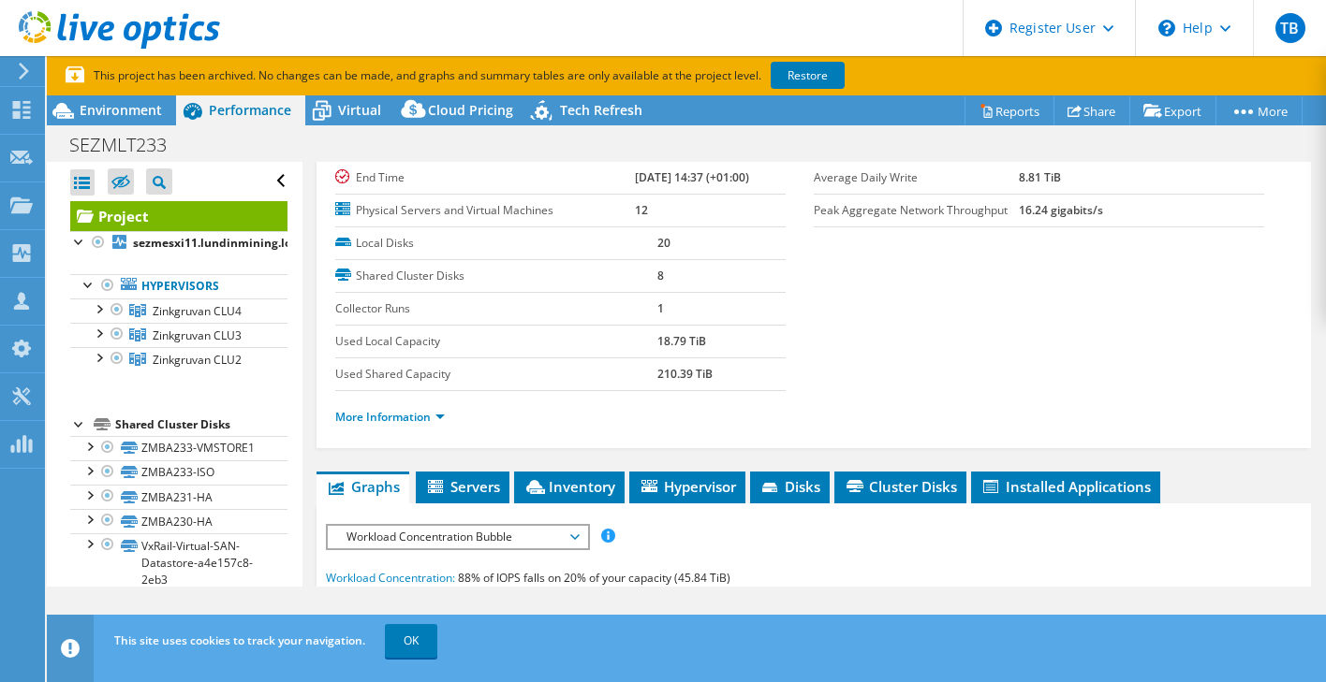
scroll to position [281, 0]
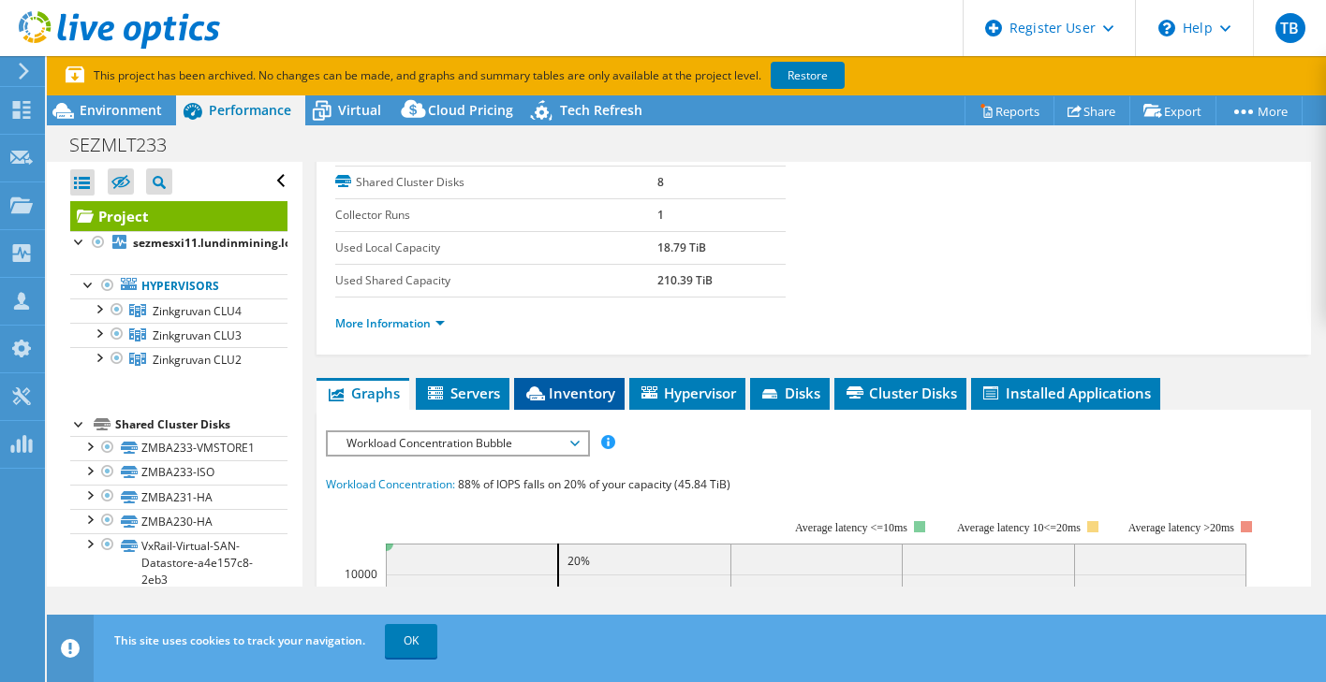
click at [561, 400] on span "Inventory" at bounding box center [569, 393] width 92 height 19
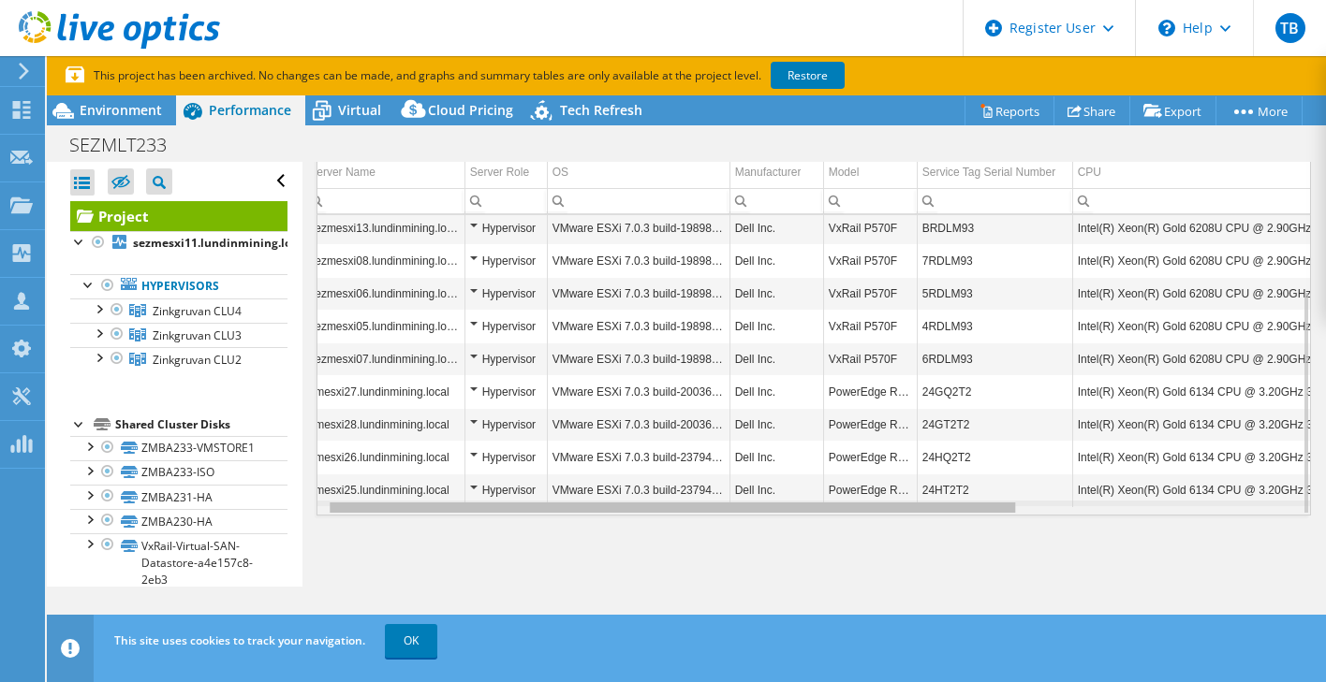
scroll to position [0, 19]
drag, startPoint x: 945, startPoint y: 512, endPoint x: 971, endPoint y: 516, distance: 25.6
click at [971, 516] on body "TB Dell User [PERSON_NAME] [PERSON_NAME][EMAIL_ADDRESS][PERSON_NAME][DOMAIN_NAM…" at bounding box center [663, 341] width 1326 height 682
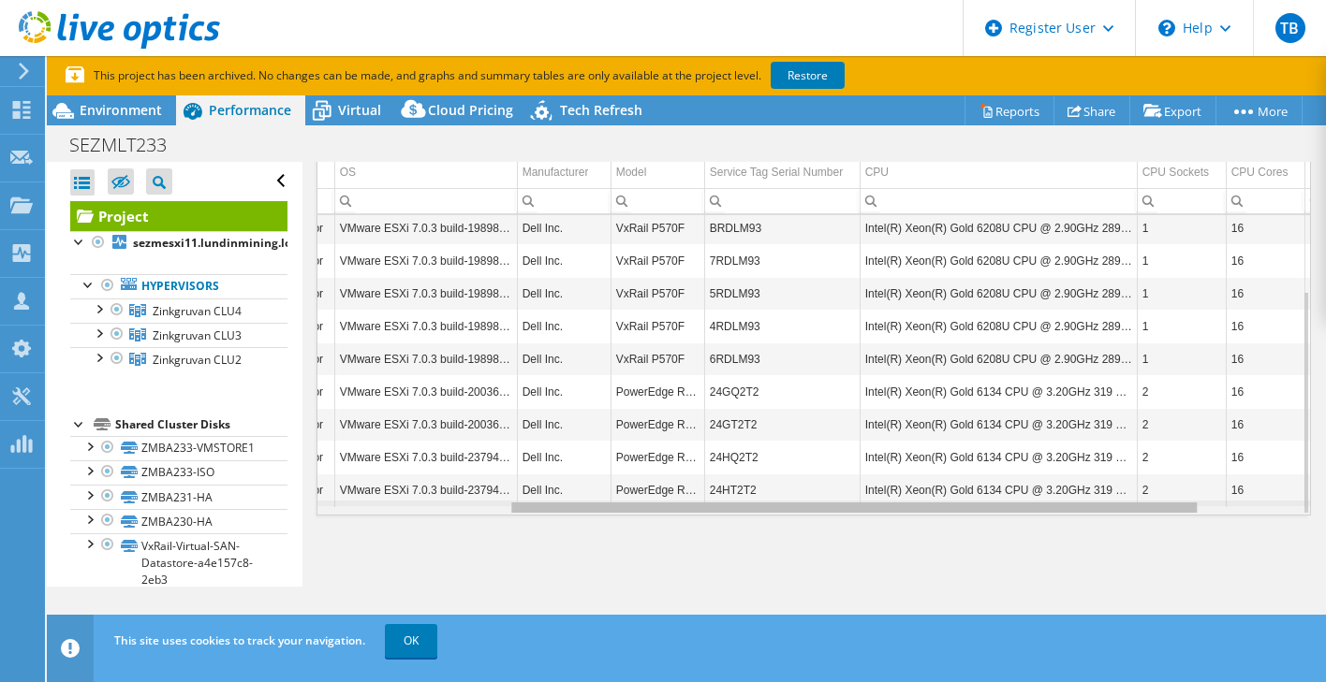
scroll to position [0, 0]
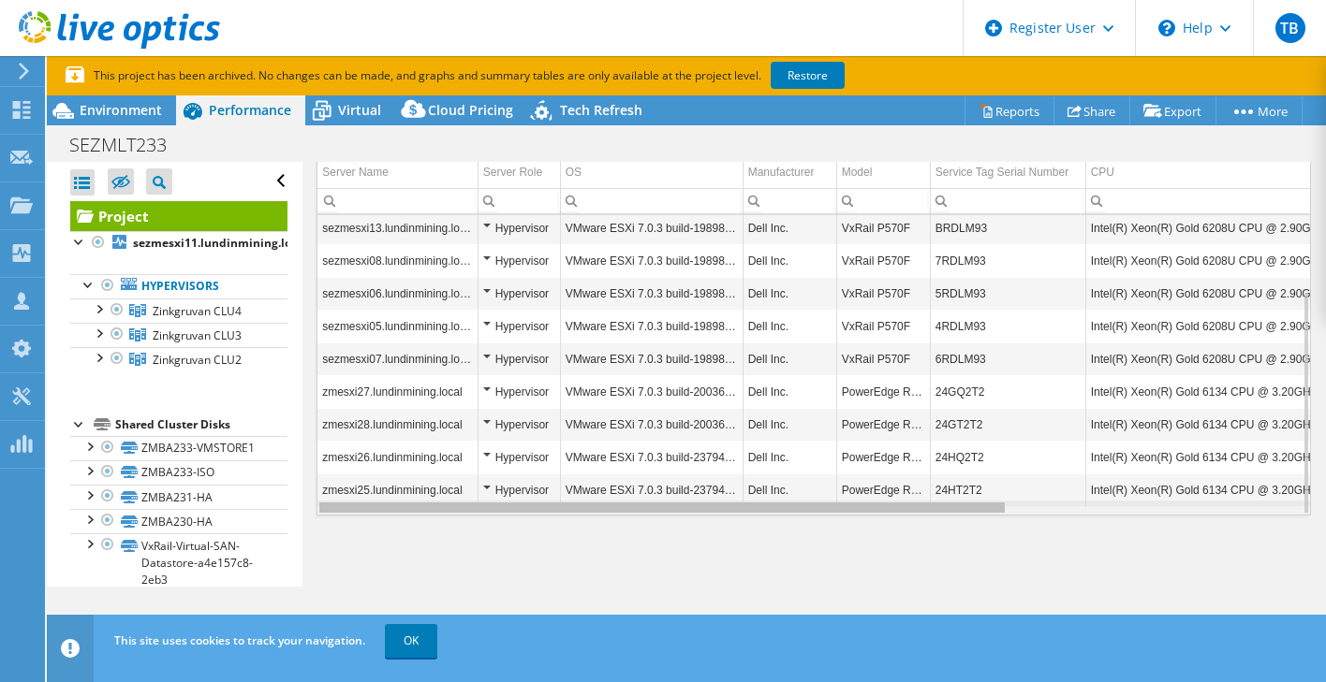
drag, startPoint x: 989, startPoint y: 512, endPoint x: 1070, endPoint y: 527, distance: 81.9
click at [1070, 527] on body "TB Dell User [PERSON_NAME] [PERSON_NAME][EMAIL_ADDRESS][PERSON_NAME][DOMAIN_NAM…" at bounding box center [663, 341] width 1326 height 682
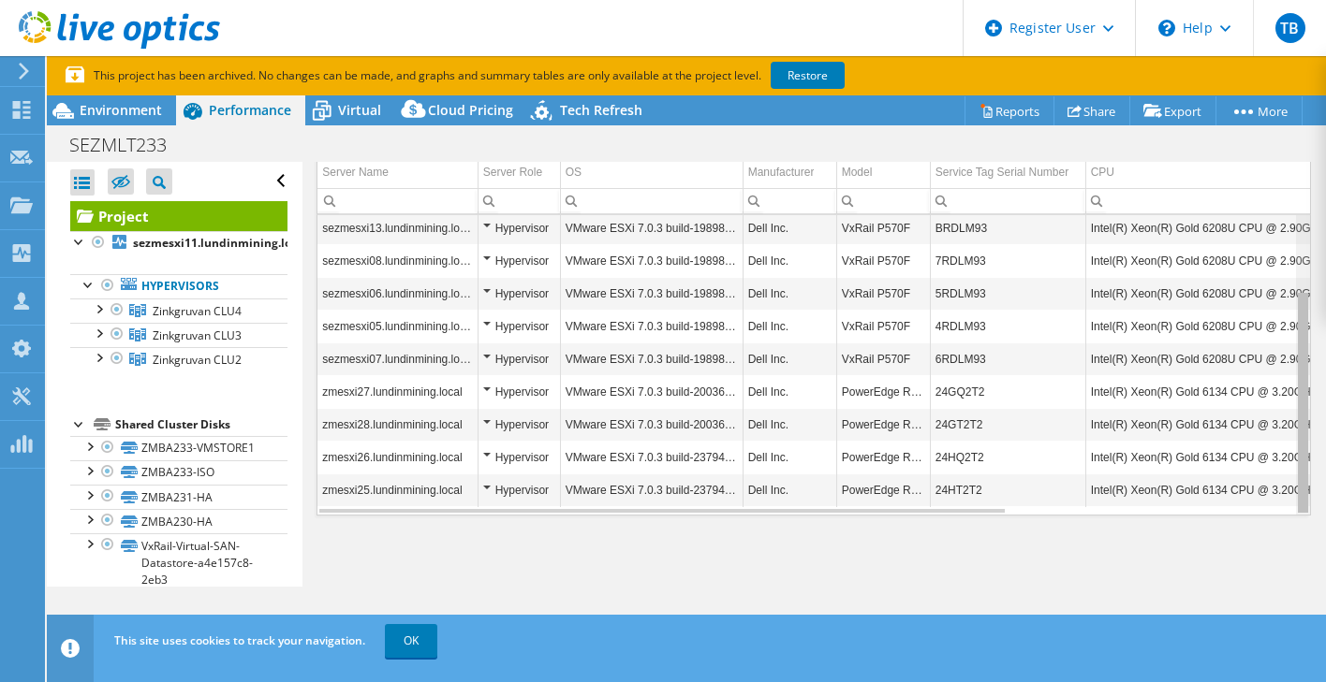
drag, startPoint x: 1291, startPoint y: 367, endPoint x: 1305, endPoint y: 440, distance: 74.4
click at [1305, 440] on body "TB Dell User [PERSON_NAME] [PERSON_NAME][EMAIL_ADDRESS][PERSON_NAME][DOMAIN_NAM…" at bounding box center [663, 341] width 1326 height 682
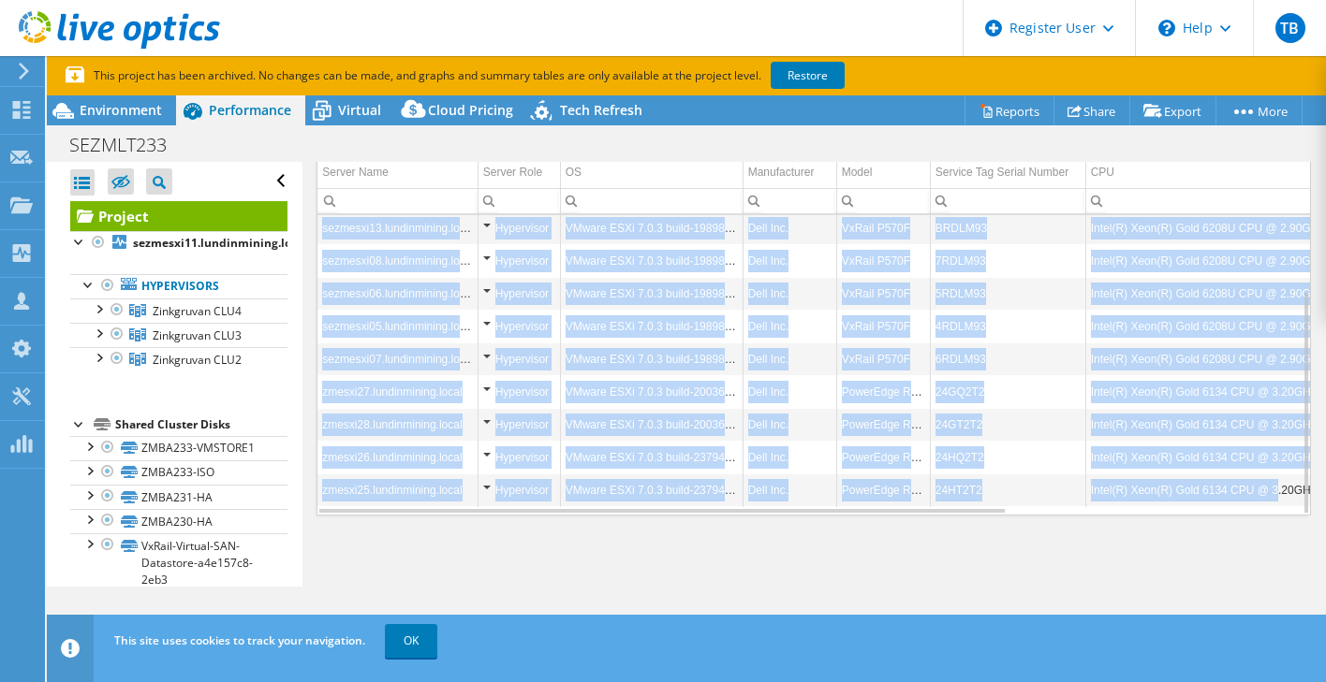
drag, startPoint x: 1273, startPoint y: 517, endPoint x: 1268, endPoint y: 493, distance: 23.9
click at [1268, 493] on div "Graphs Servers Inventory Hypervisor Disks Cluster Disks Installed Applications …" at bounding box center [813, 320] width 994 height 468
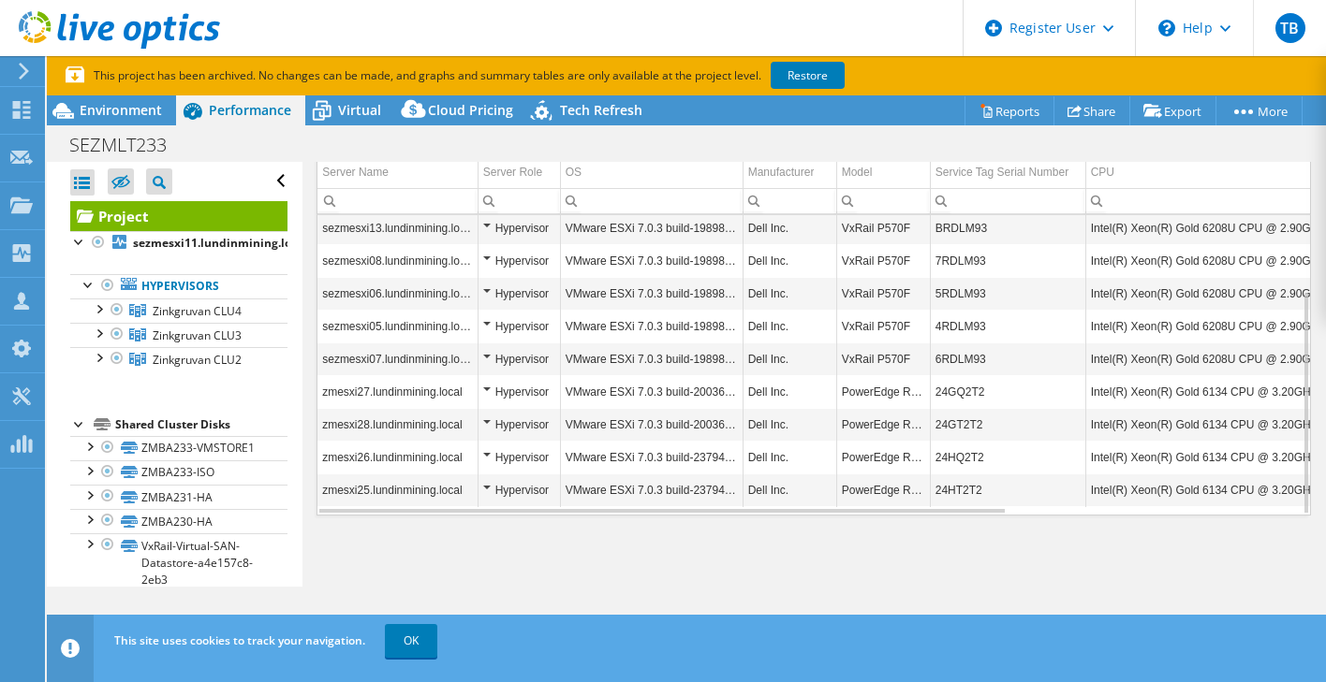
drag, startPoint x: 1268, startPoint y: 493, endPoint x: 1292, endPoint y: 519, distance: 34.4
click at [1293, 519] on div "Graphs Servers Inventory Hypervisor Disks Cluster Disks Installed Applications …" at bounding box center [813, 320] width 994 height 468
click at [880, 573] on div "Project Details Prepared for: Zinkgruvan Mining AB, [PERSON_NAME][EMAIL_ADDRESS…" at bounding box center [813, 88] width 1022 height 998
click at [963, 431] on td "24GT2T2" at bounding box center [1007, 424] width 155 height 33
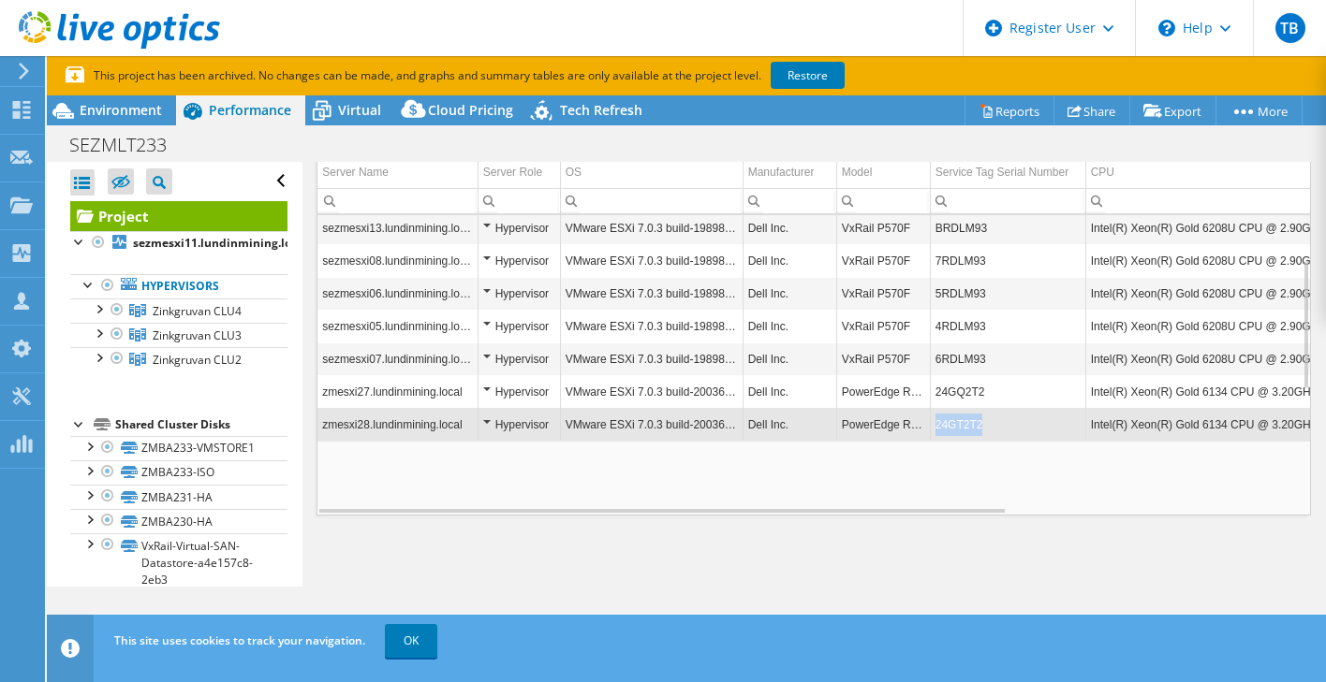
click at [963, 431] on td "24GT2T2" at bounding box center [1007, 424] width 155 height 33
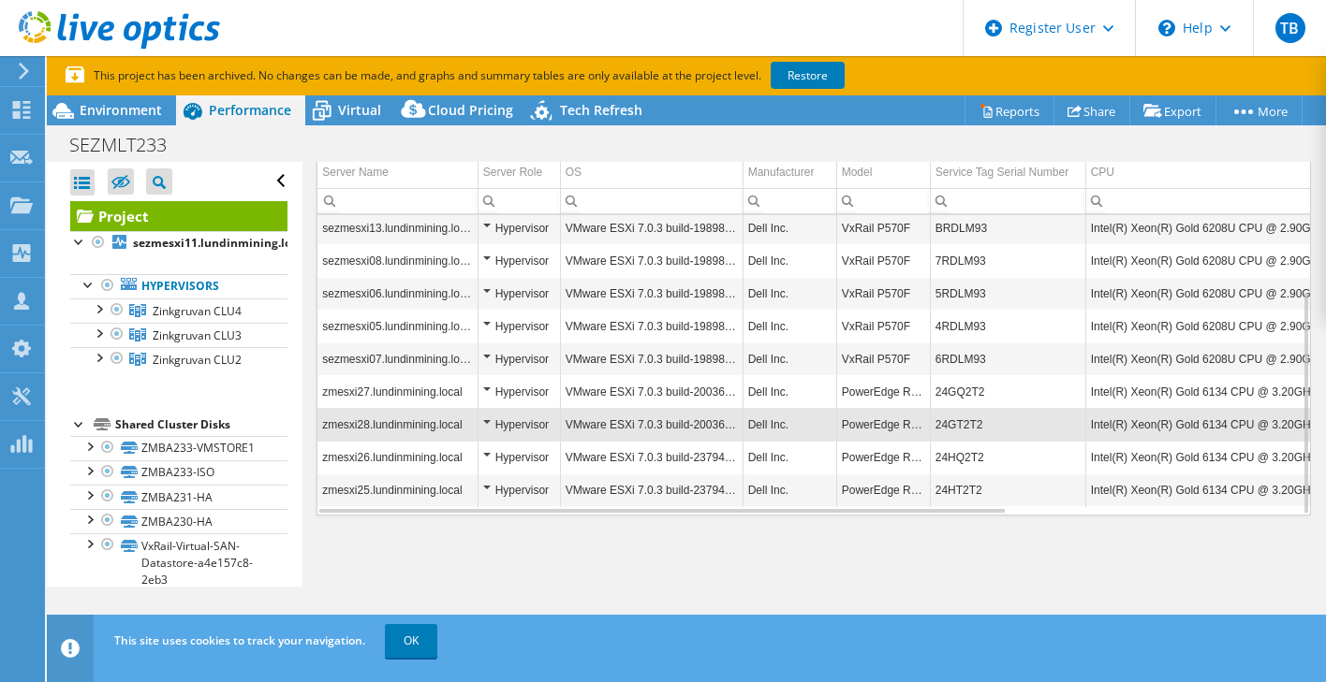
click at [963, 431] on td "24GT2T2" at bounding box center [1007, 424] width 155 height 33
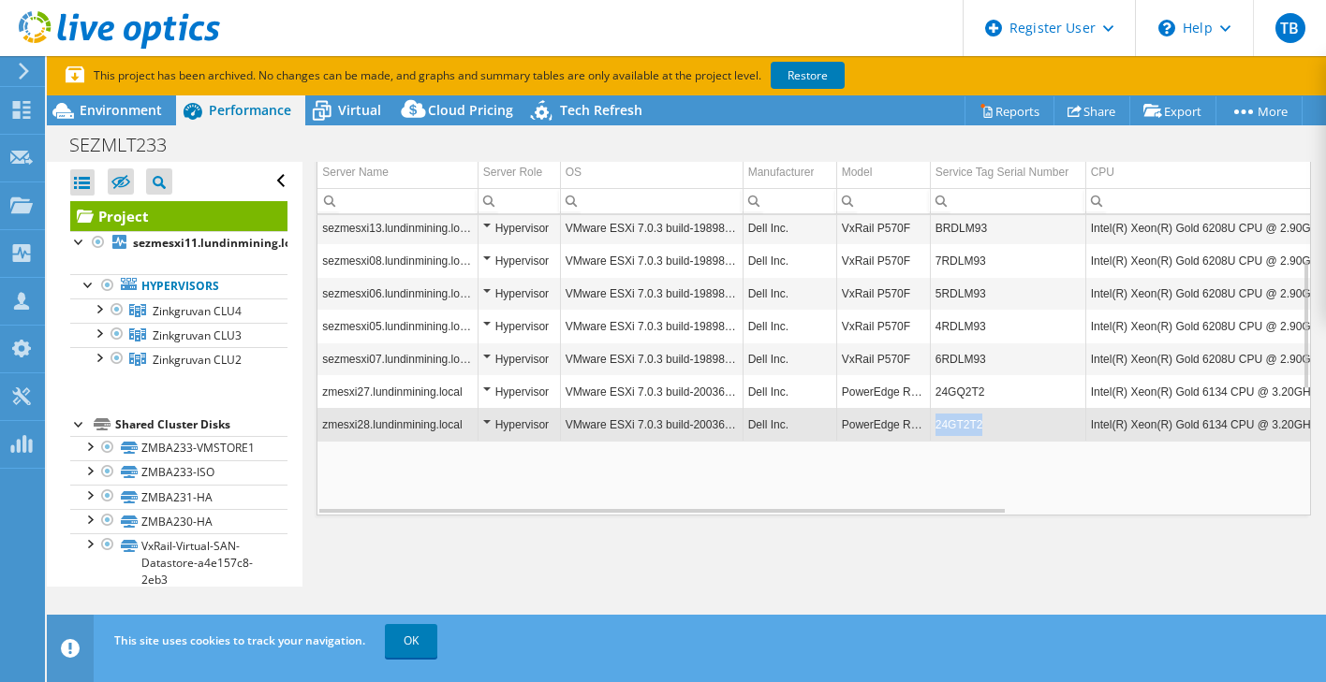
click at [963, 431] on td "24GT2T2" at bounding box center [1007, 424] width 155 height 33
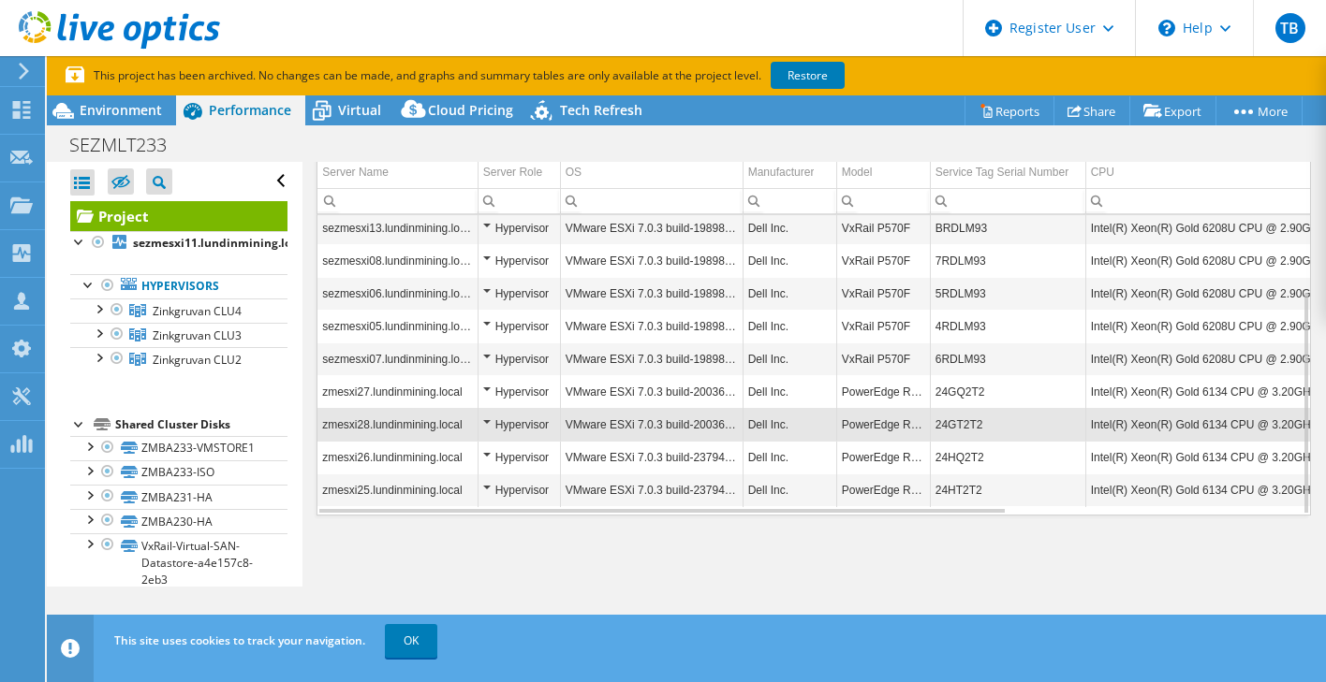
click at [963, 431] on td "24GT2T2" at bounding box center [1007, 424] width 155 height 33
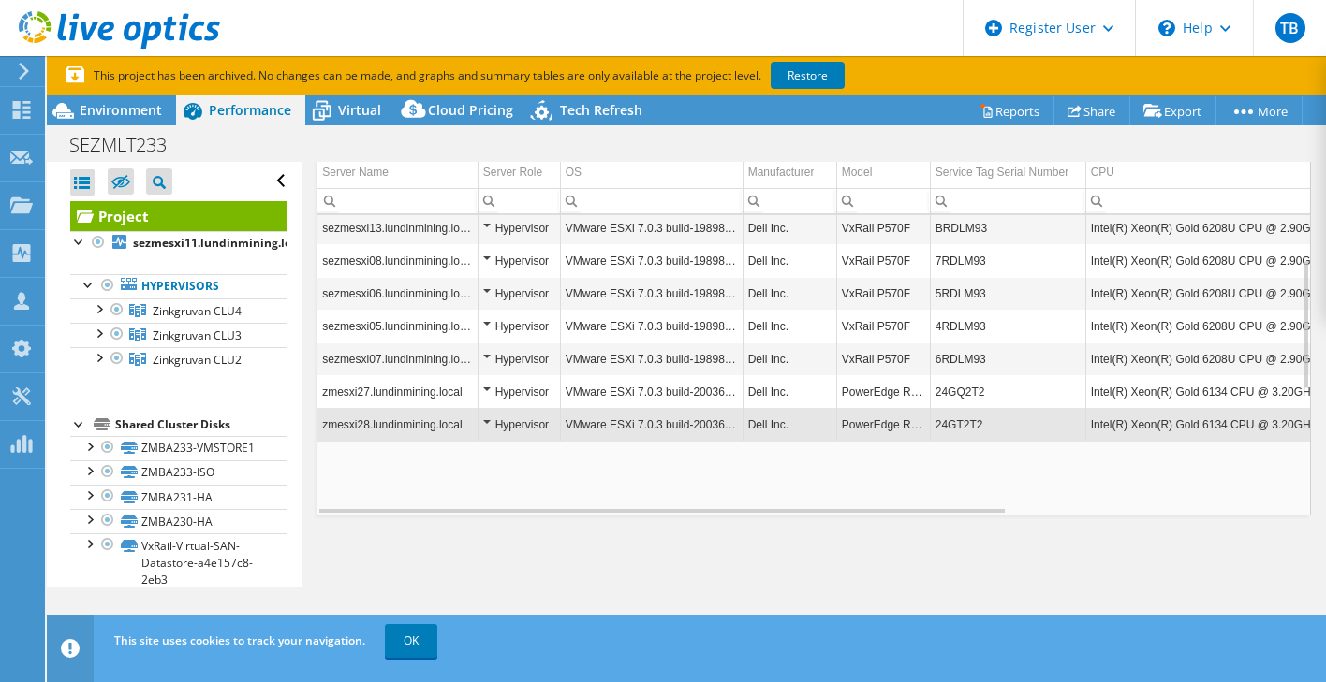
click at [963, 431] on td "24GT2T2" at bounding box center [1007, 424] width 155 height 33
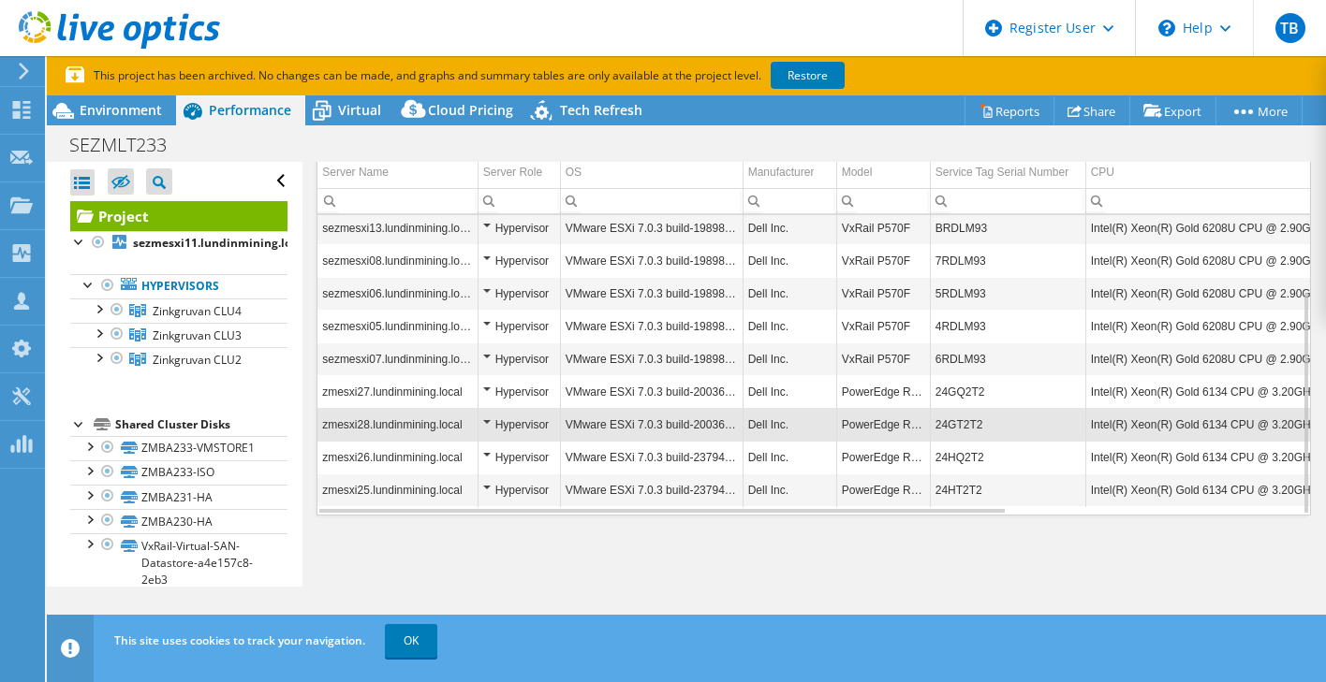
click at [960, 424] on td "24GT2T2" at bounding box center [1007, 424] width 155 height 33
click at [960, 425] on td "24GT2T2" at bounding box center [1007, 424] width 155 height 33
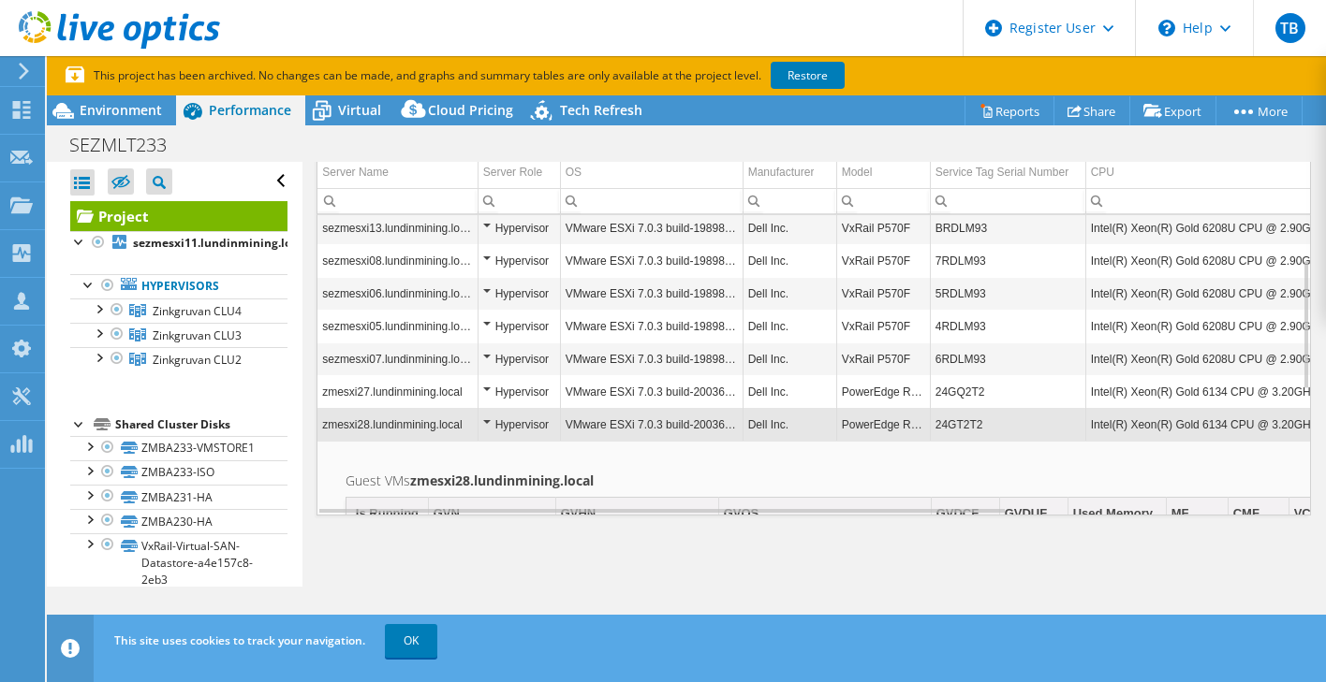
click at [789, 563] on div "Project Details Prepared for: Zinkgruvan Mining AB, [PERSON_NAME][EMAIL_ADDRESS…" at bounding box center [813, 88] width 1022 height 998
click at [114, 99] on div "Environment" at bounding box center [111, 110] width 129 height 30
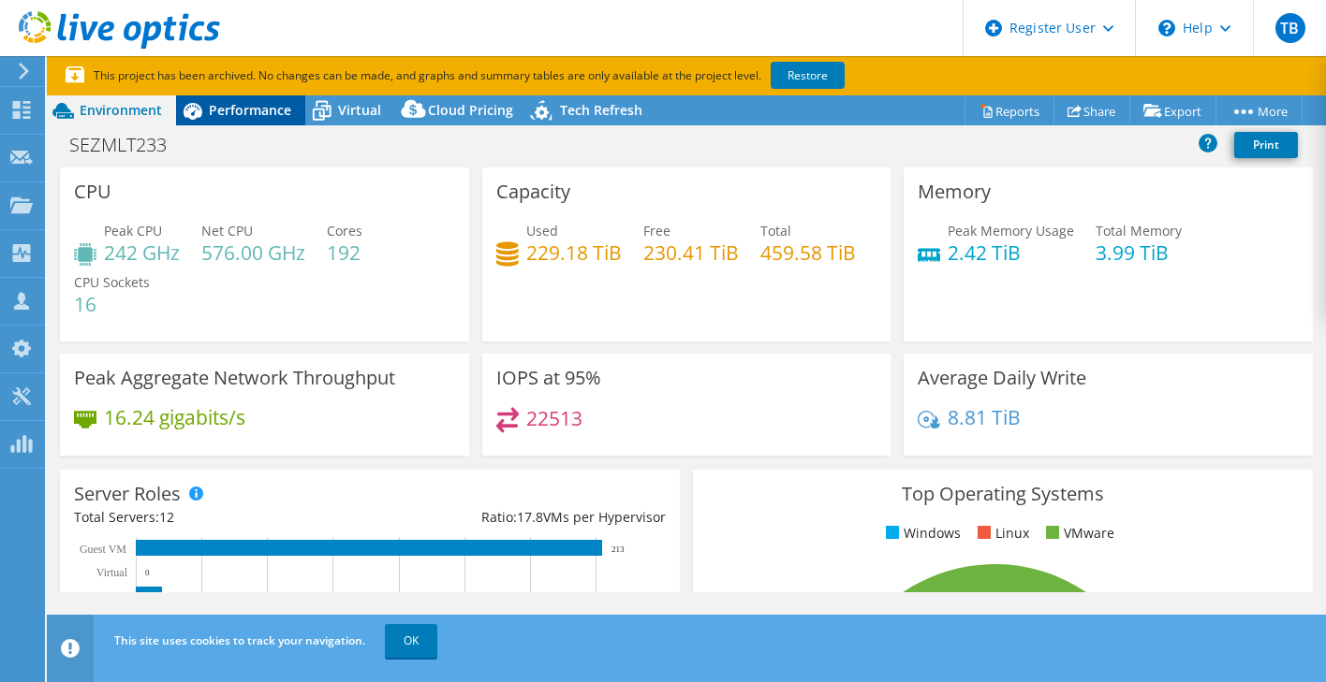
click at [263, 114] on span "Performance" at bounding box center [250, 110] width 82 height 18
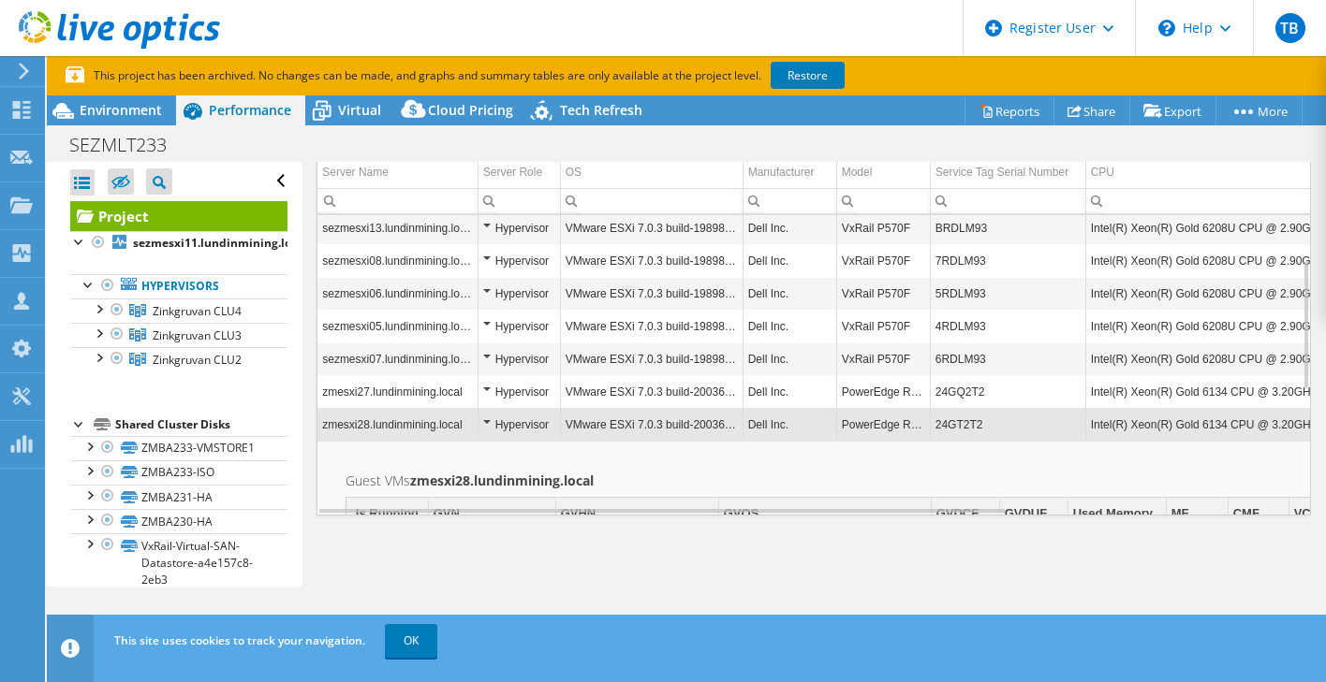
click at [818, 576] on div "Project Details Prepared for: Zinkgruvan Mining AB, [PERSON_NAME][EMAIL_ADDRESS…" at bounding box center [813, 88] width 1022 height 998
